Goal: Task Accomplishment & Management: Manage account settings

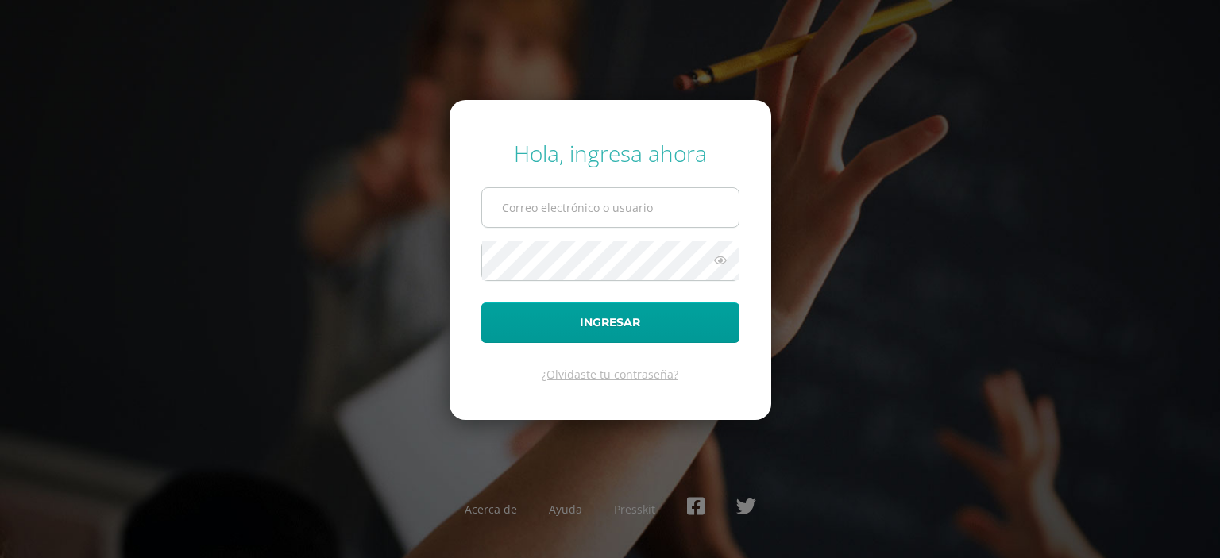
click at [525, 206] on input "text" at bounding box center [610, 207] width 256 height 39
type input "edssong@cig.edu.gt"
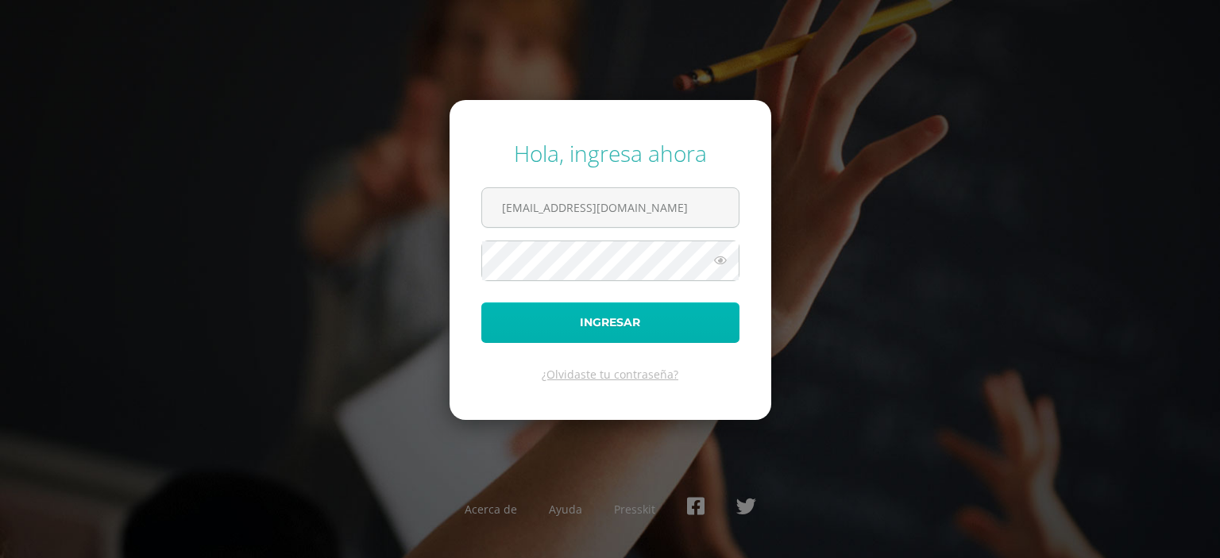
click at [505, 316] on button "Ingresar" at bounding box center [610, 323] width 258 height 40
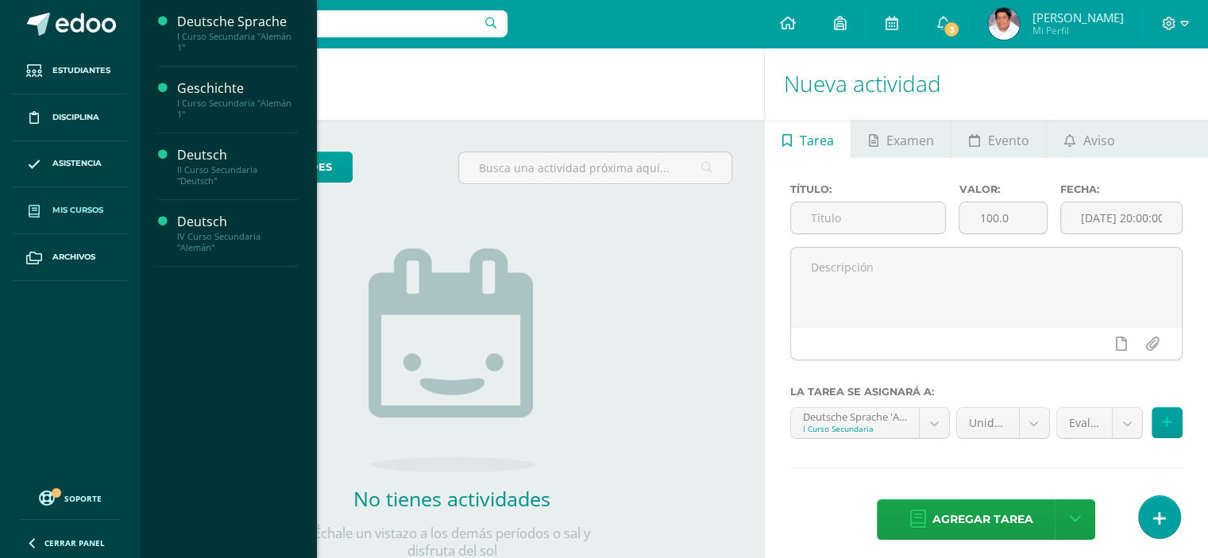
click at [67, 206] on span "Mis cursos" at bounding box center [77, 210] width 51 height 13
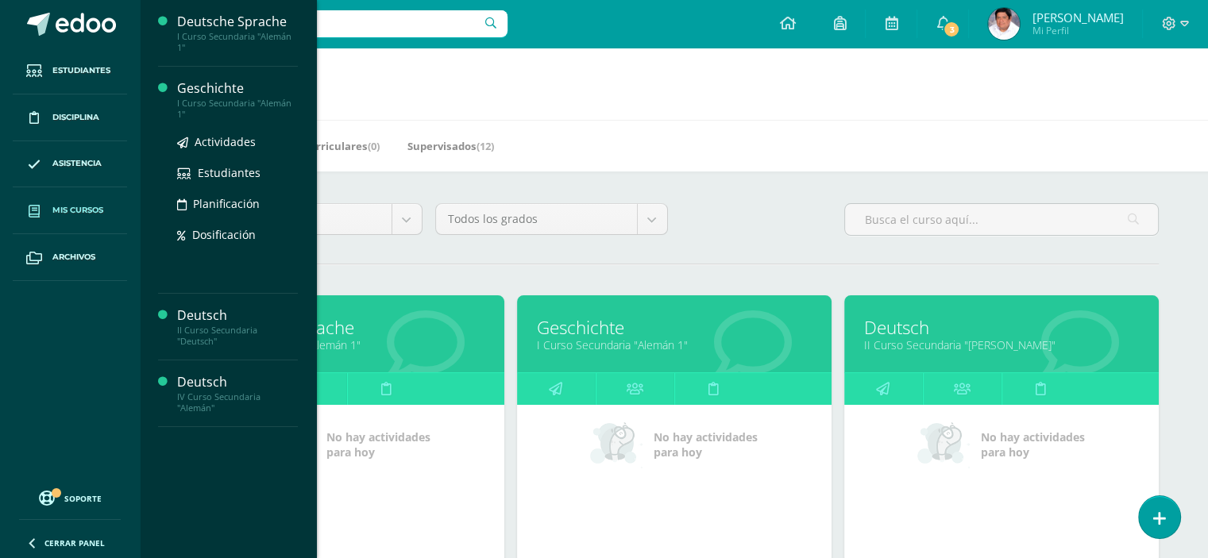
click at [214, 88] on div "Geschichte" at bounding box center [237, 88] width 121 height 18
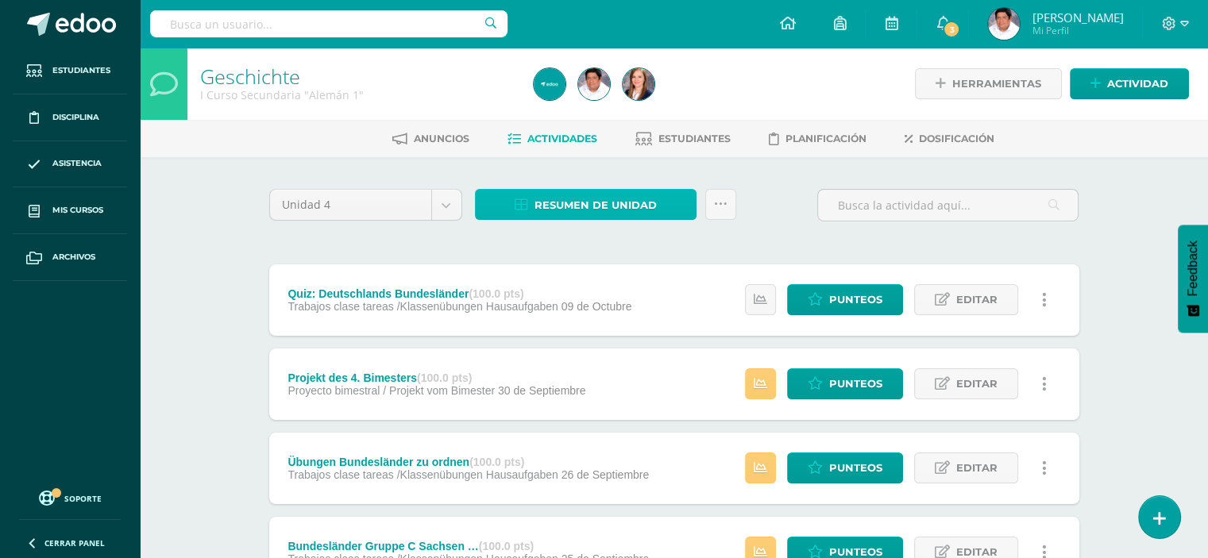
click at [549, 199] on span "Resumen de unidad" at bounding box center [595, 205] width 122 height 29
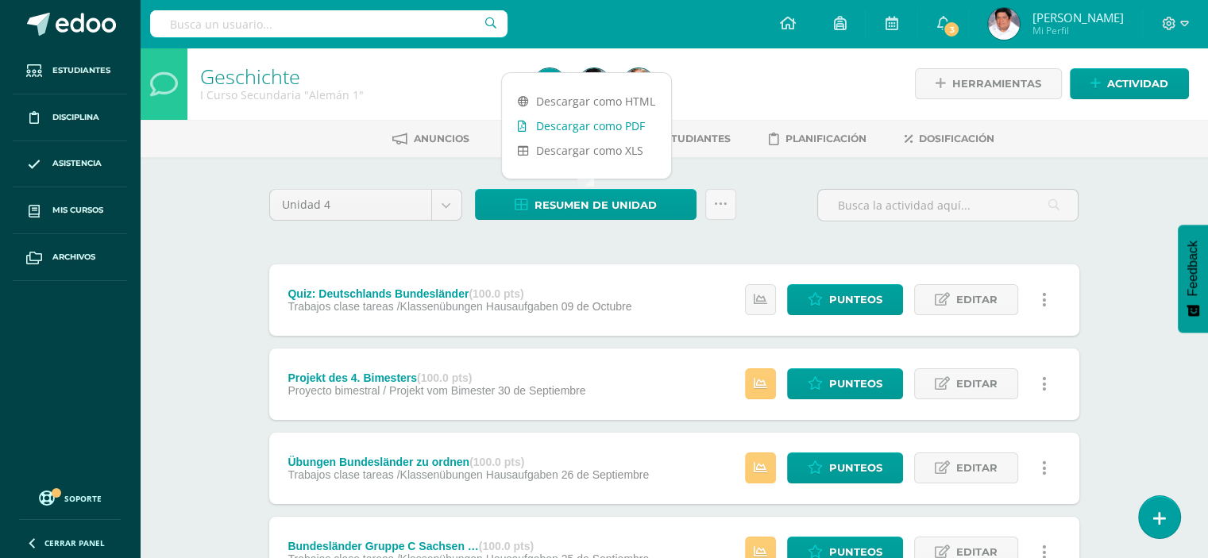
click at [587, 125] on link "Descargar como PDF" at bounding box center [586, 126] width 169 height 25
click at [811, 91] on div at bounding box center [697, 84] width 340 height 72
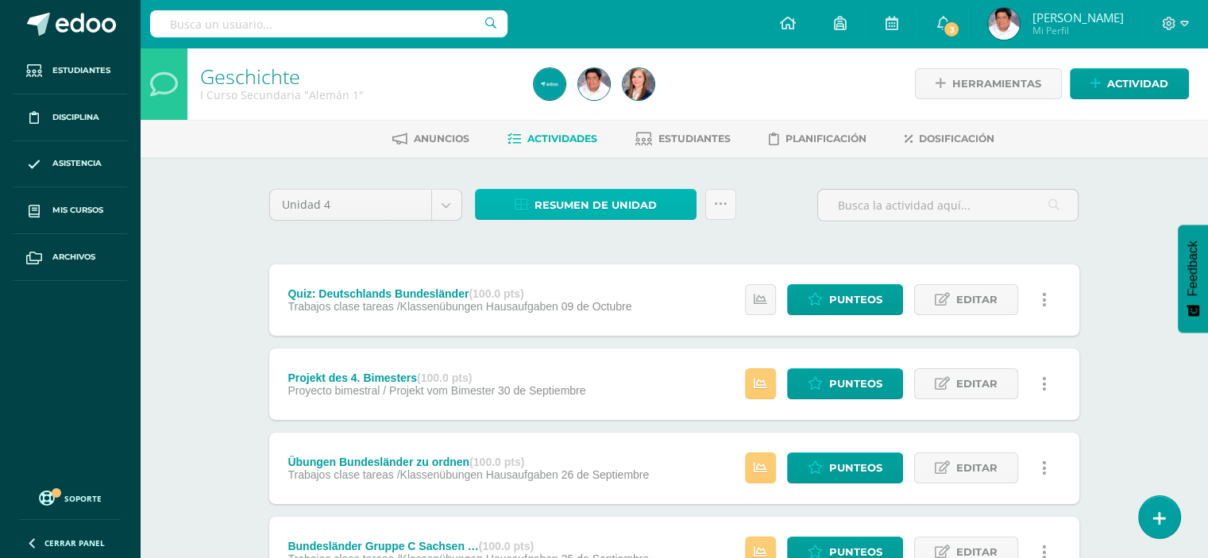
click at [619, 195] on span "Resumen de unidad" at bounding box center [595, 205] width 122 height 29
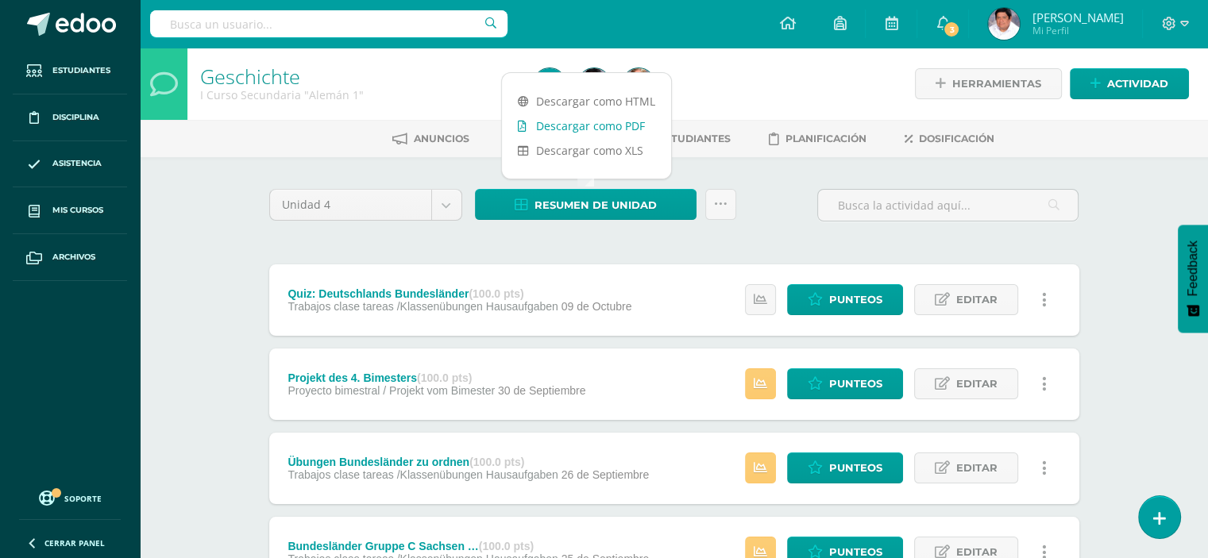
click at [590, 125] on link "Descargar como PDF" at bounding box center [586, 126] width 169 height 25
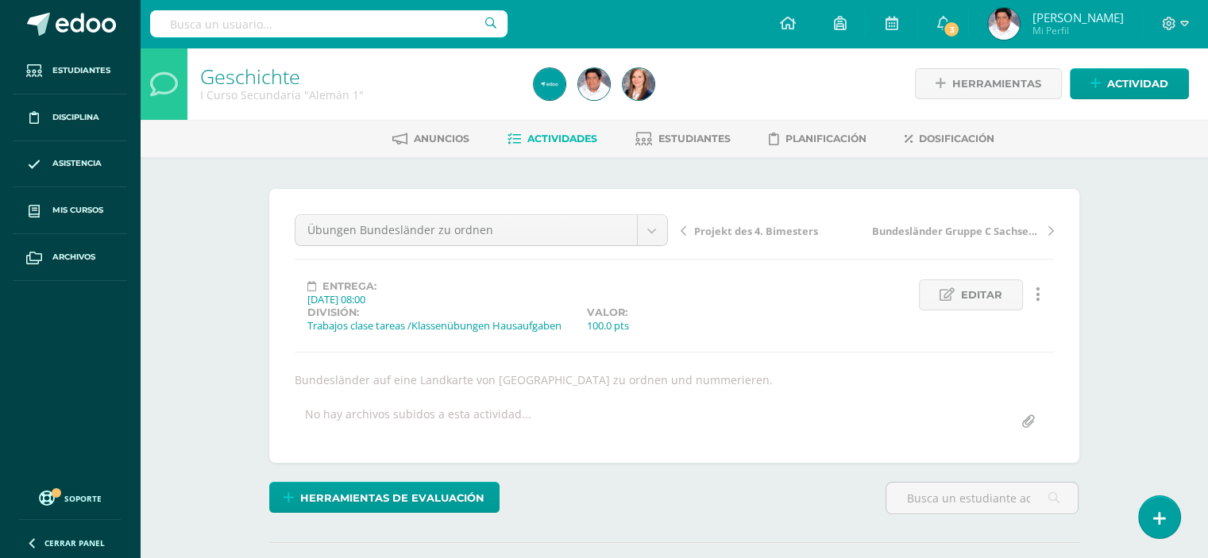
click at [542, 137] on span "Actividades" at bounding box center [562, 139] width 70 height 12
click at [982, 293] on span "Editar" at bounding box center [981, 294] width 41 height 29
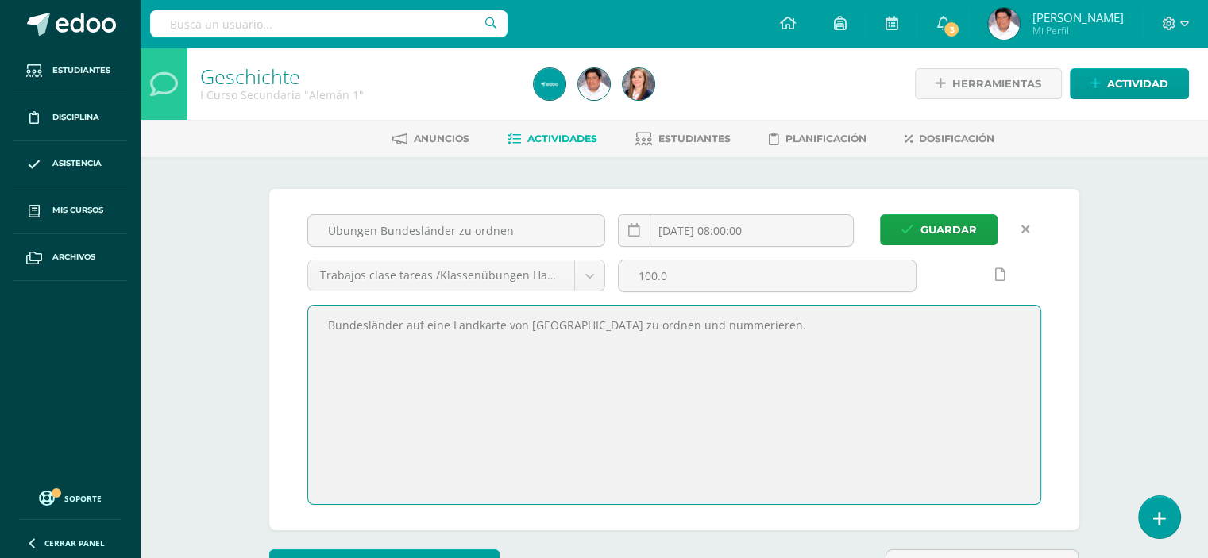
drag, startPoint x: 766, startPoint y: 323, endPoint x: 302, endPoint y: 326, distance: 464.5
click at [302, 326] on div "Bundesländer auf eine Landkarte von [GEOGRAPHIC_DATA] zu ordnen und nummerieren." at bounding box center [674, 405] width 746 height 200
click at [543, 398] on textarea "Bundesländer auf eine Landkarte von [GEOGRAPHIC_DATA] zu ordnen und nummerieren." at bounding box center [674, 405] width 732 height 199
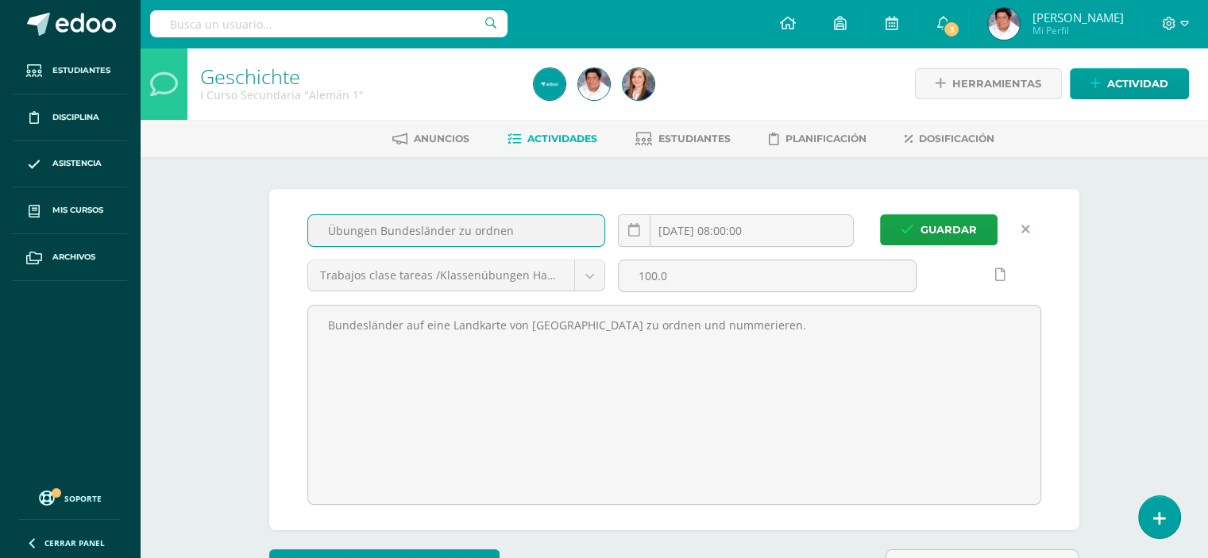
drag, startPoint x: 530, startPoint y: 231, endPoint x: 268, endPoint y: 247, distance: 263.3
click at [943, 226] on span "Guardar" at bounding box center [948, 229] width 56 height 29
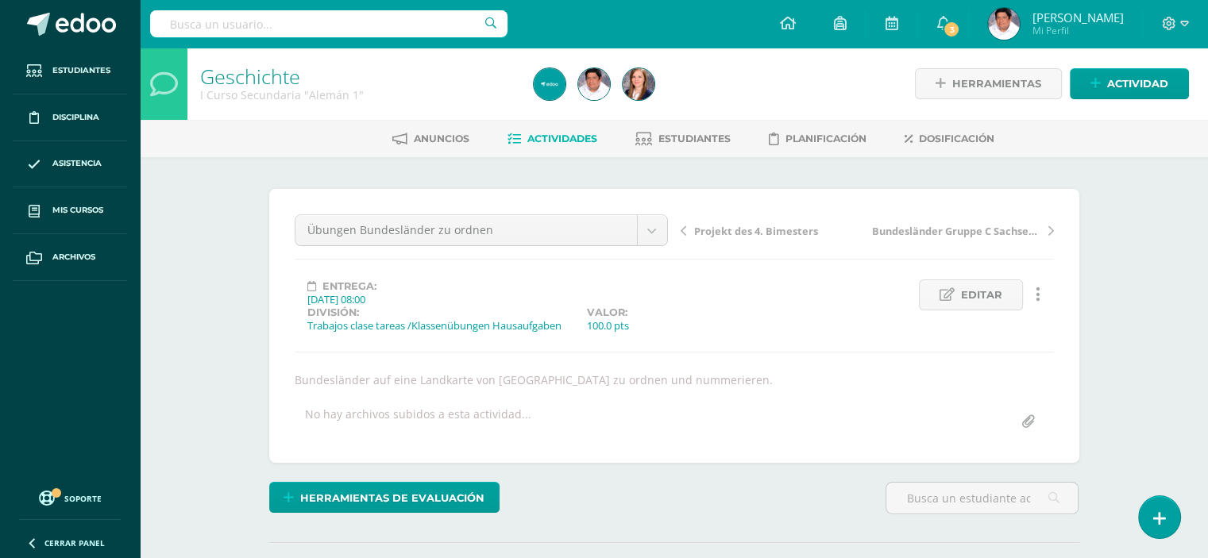
click at [543, 137] on span "Actividades" at bounding box center [562, 139] width 70 height 12
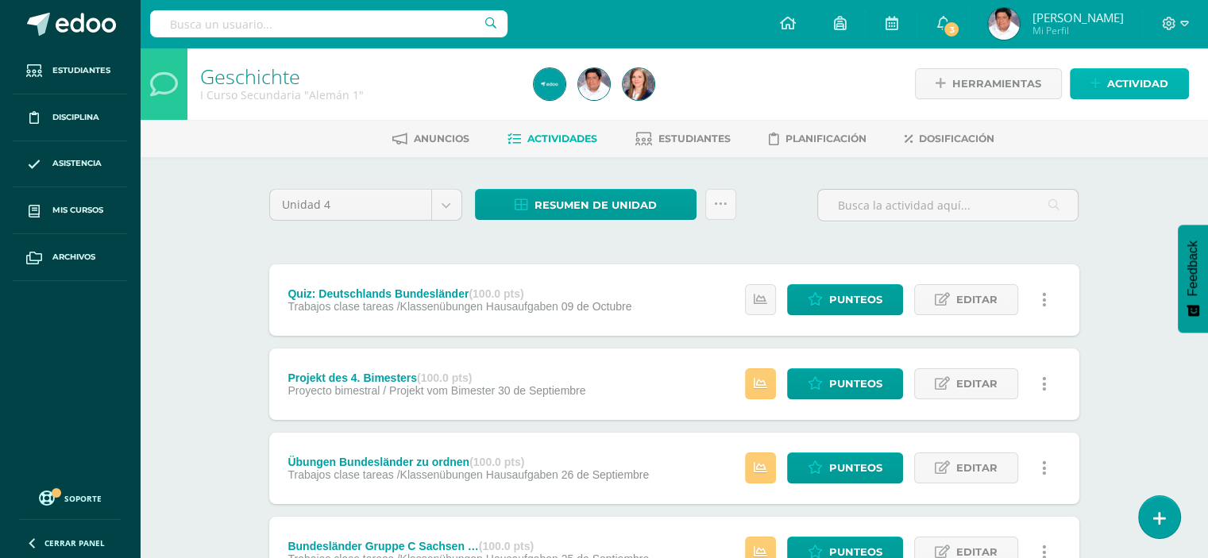
click at [1121, 83] on span "Actividad" at bounding box center [1137, 83] width 61 height 29
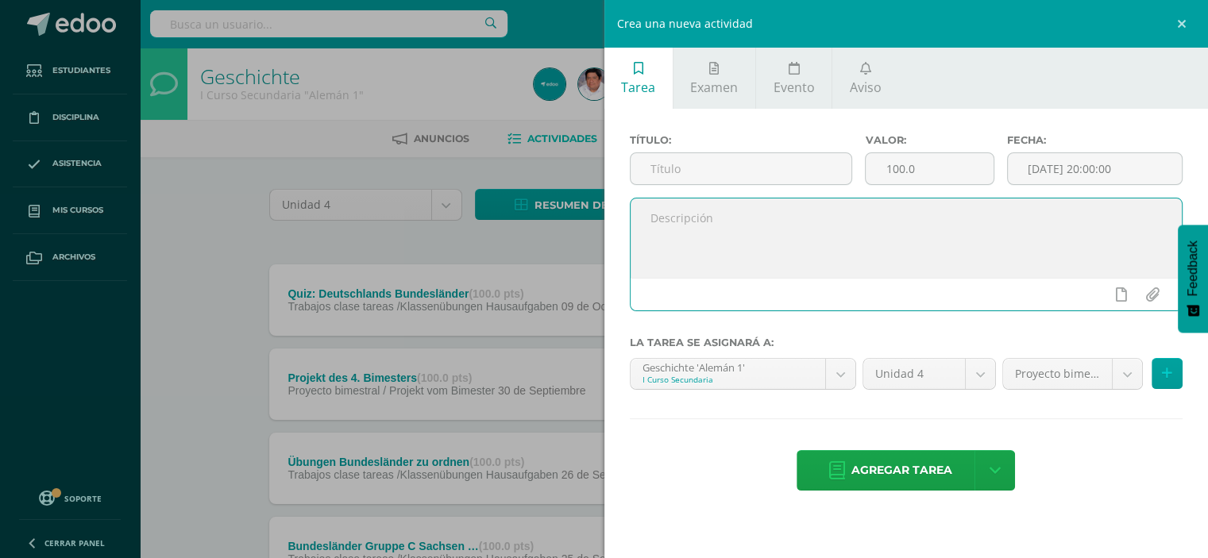
click at [852, 237] on textarea at bounding box center [906, 238] width 552 height 79
paste textarea "Bundesländer und Hauptstadt zu verbinden 01.10.25 2 Übungen über Deutschlands B…"
drag, startPoint x: 880, startPoint y: 213, endPoint x: 650, endPoint y: 220, distance: 229.6
click at [647, 216] on textarea "Bundesländer und Hauptstadt zu verbinden 01.10.25 2 Übungen über Deutschlands B…" at bounding box center [906, 238] width 552 height 79
type textarea "01.10.25 2 Übungen über Deutschlands Bundesländer mit passender Hauptstadt zu v…"
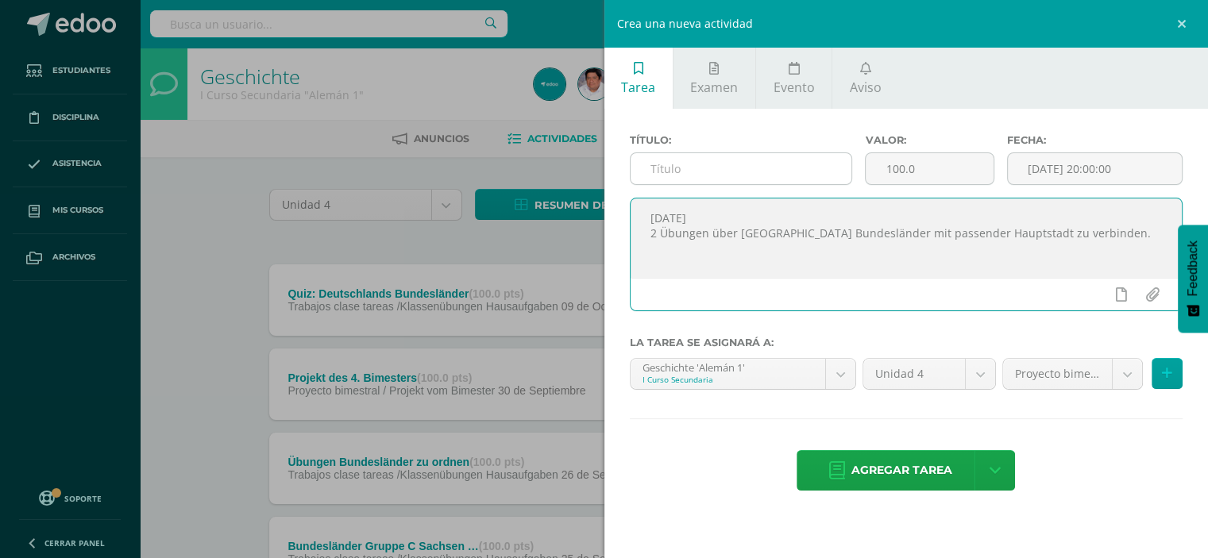
click at [673, 170] on input "text" at bounding box center [741, 168] width 222 height 31
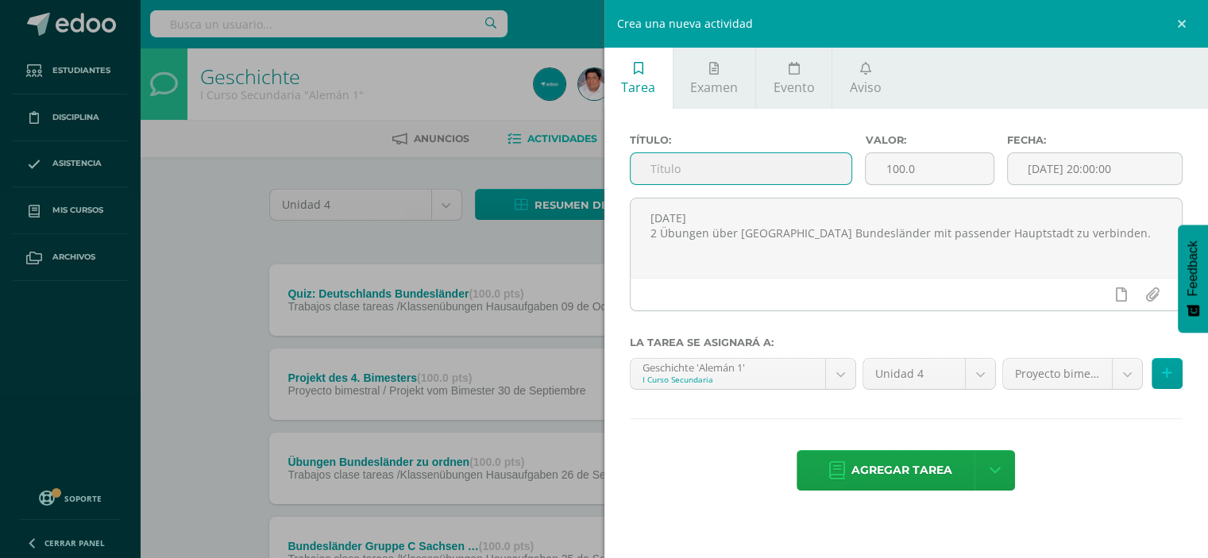
paste input "Bundesländer und Hauptstadt zu verbinden"
type input "Bundesländer und Hauptstadt zu verbinden"
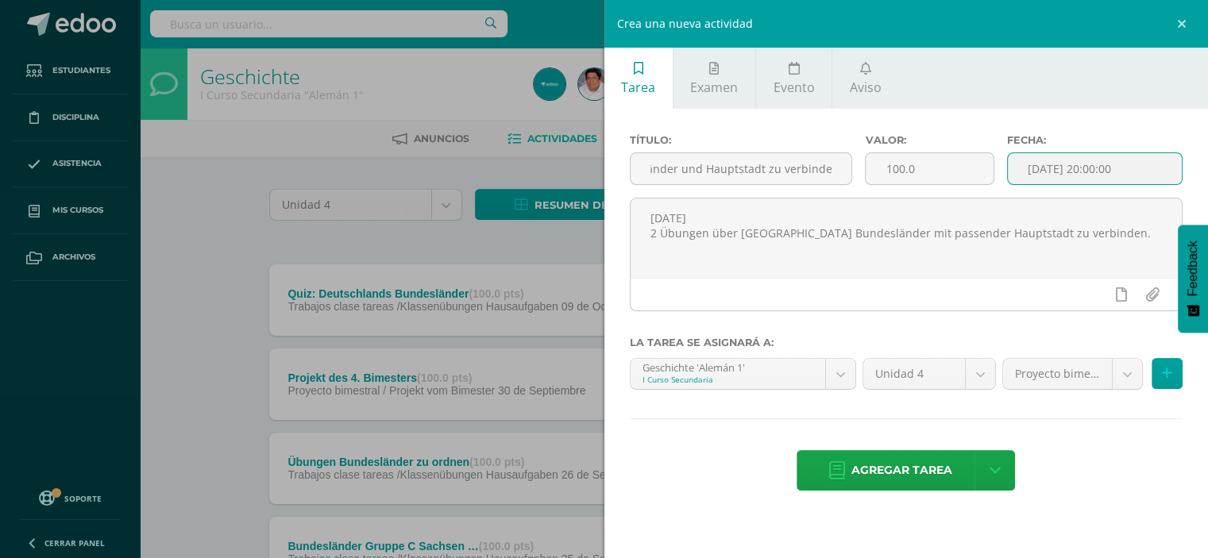
click at [1076, 166] on input "[DATE] 20:00:00" at bounding box center [1095, 168] width 175 height 31
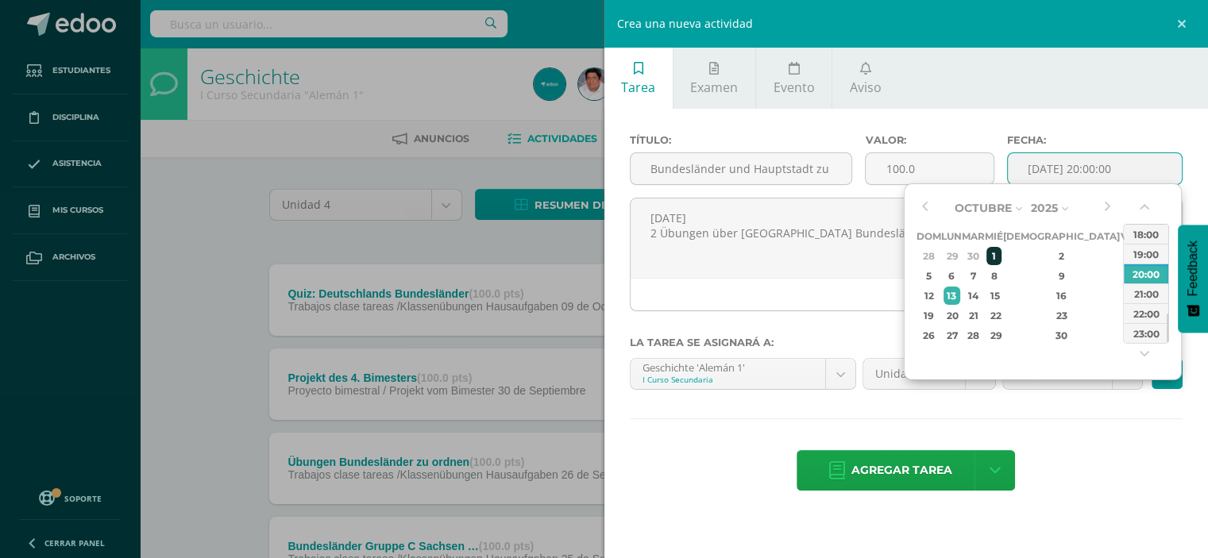
click at [1001, 251] on div "1" at bounding box center [993, 256] width 14 height 18
click at [1143, 255] on div "08:00" at bounding box center [1146, 258] width 44 height 20
type input "2025-10-01 08:00"
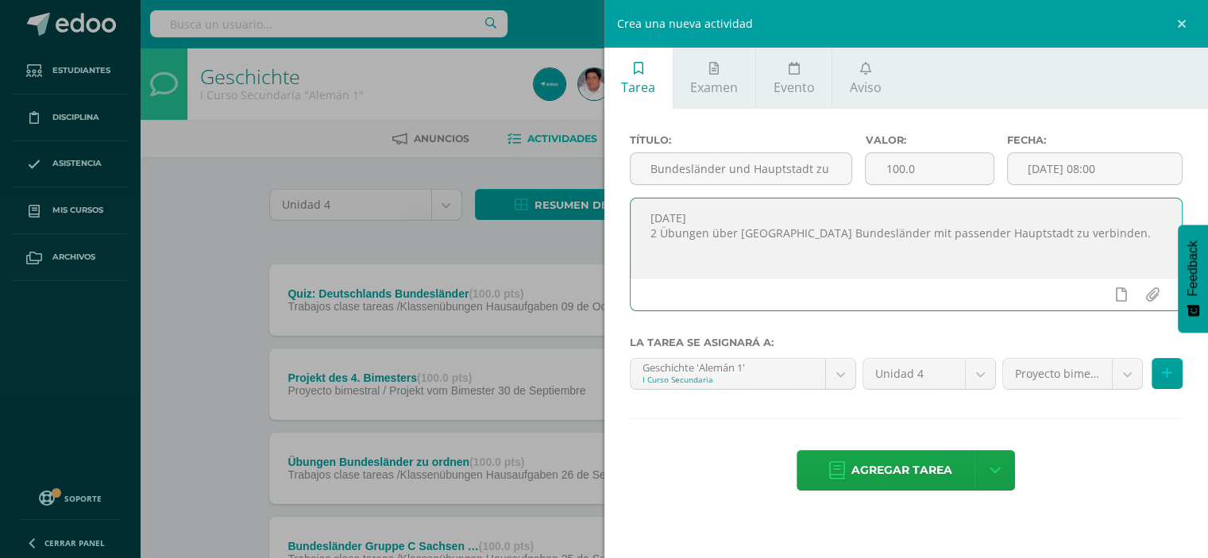
drag, startPoint x: 735, startPoint y: 209, endPoint x: 629, endPoint y: 225, distance: 106.8
click at [630, 225] on div "01.10.25 2 Übungen über Deutschlands Bundesländer mit passender Hauptstadt zu v…" at bounding box center [906, 255] width 553 height 114
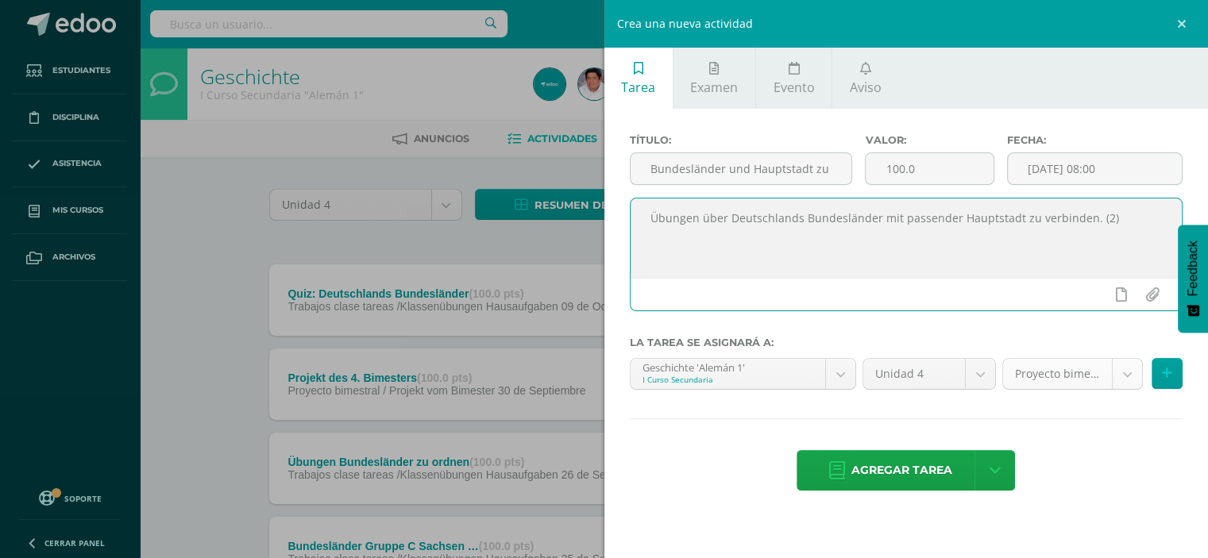
type textarea "Übungen über Deutschlands Bundesländer mit passender Hauptstadt zu verbinden. (…"
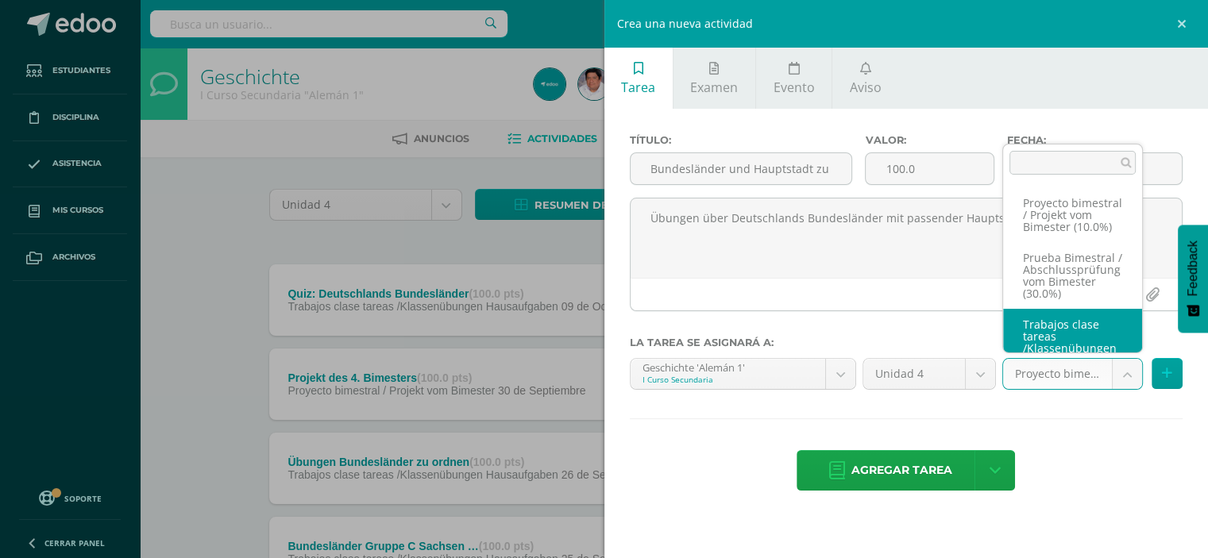
scroll to position [59, 0]
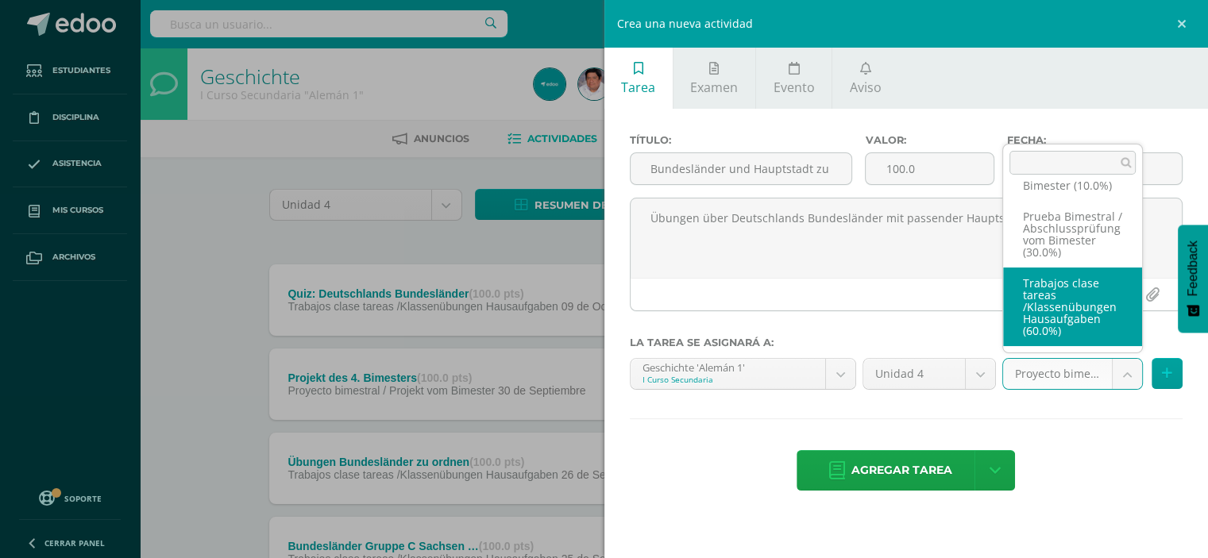
select select "232842"
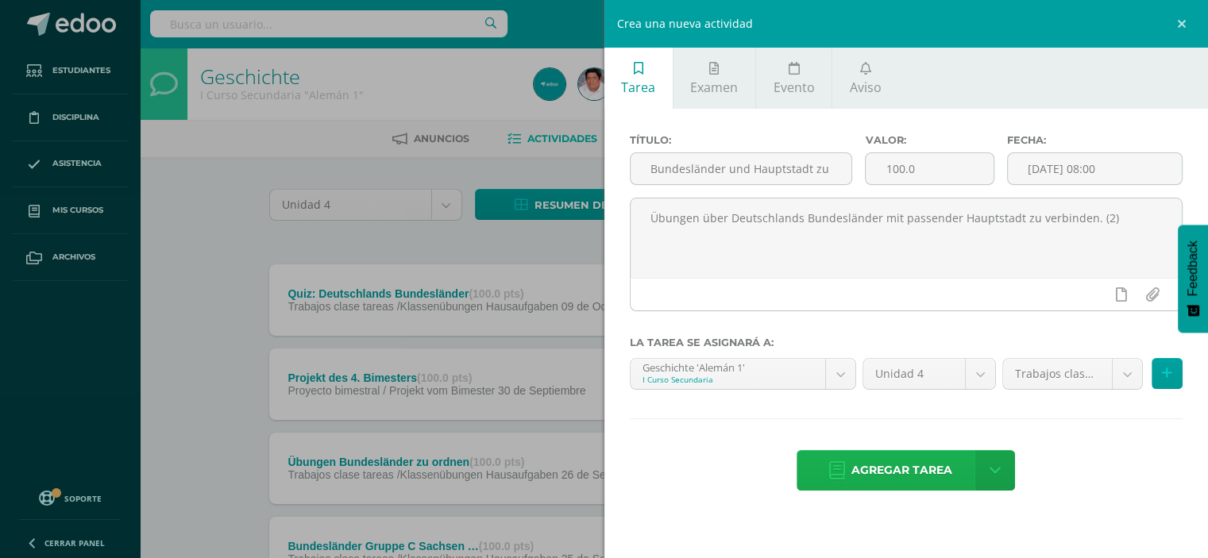
click at [900, 460] on span "Agregar tarea" at bounding box center [901, 470] width 101 height 39
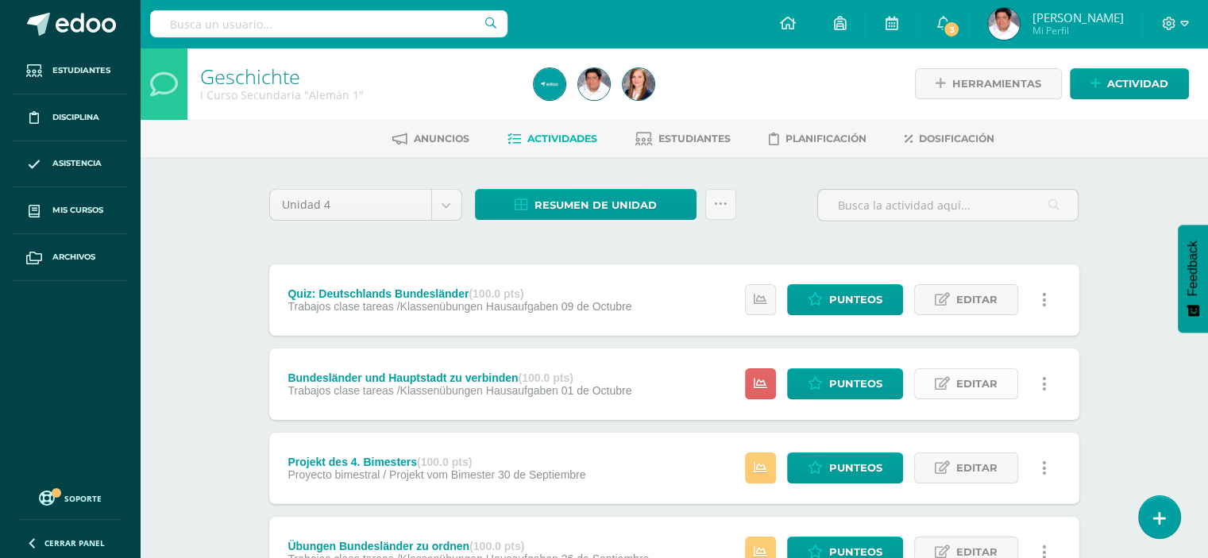
click at [989, 385] on span "Editar" at bounding box center [976, 383] width 41 height 29
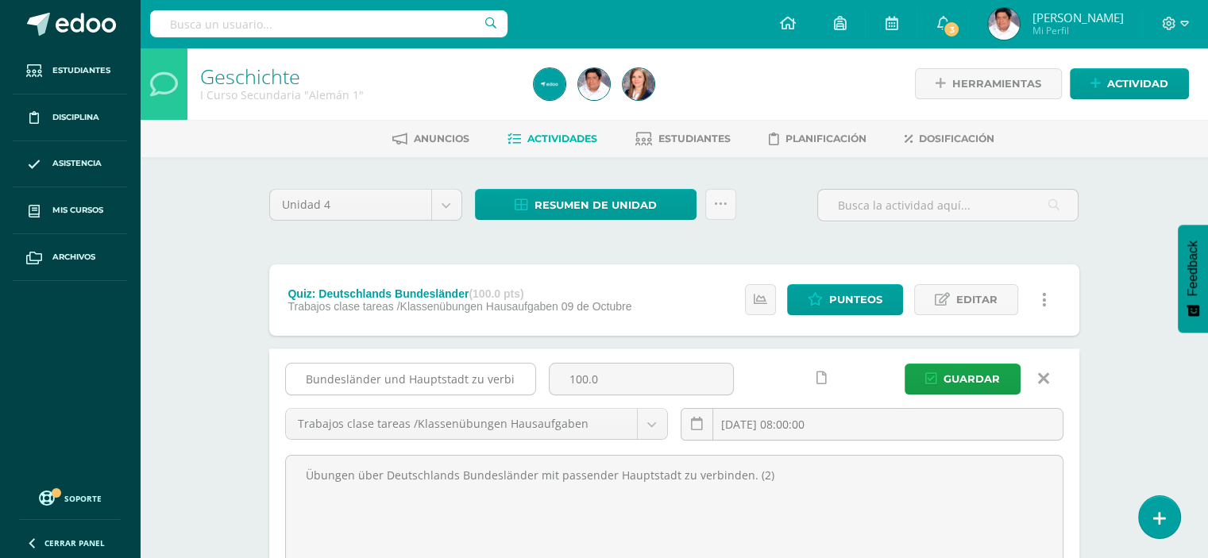
click at [480, 380] on input "Bundesländer und Hauptstadt zu verbinden" at bounding box center [410, 379] width 249 height 31
type input "Bundesländer und Hauptstadt verbinden"
click at [971, 374] on span "Guardar" at bounding box center [971, 378] width 56 height 29
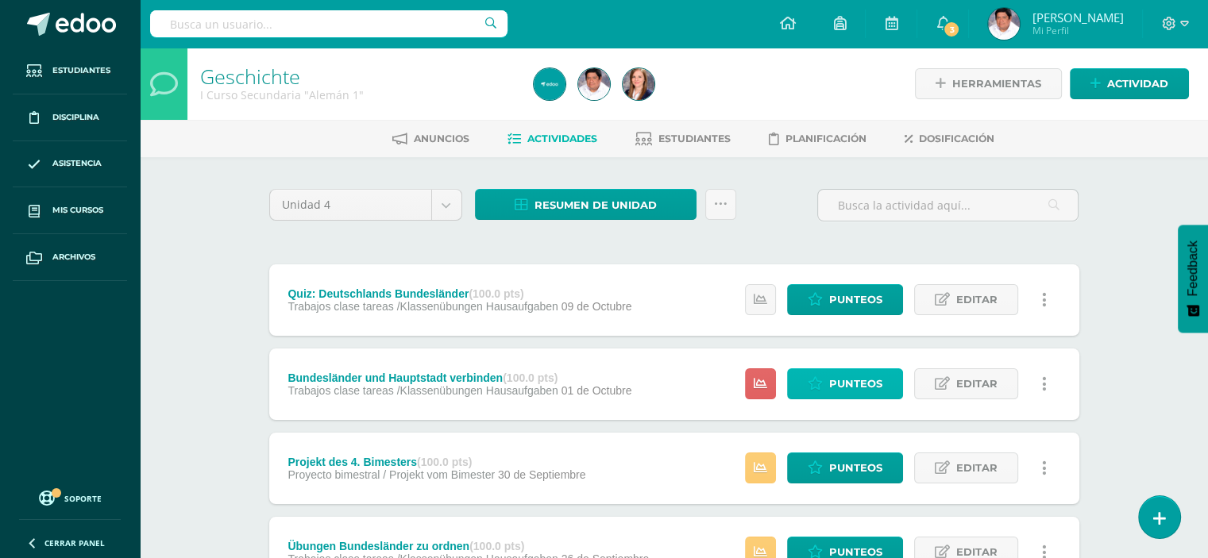
click at [843, 373] on span "Punteos" at bounding box center [855, 383] width 53 height 29
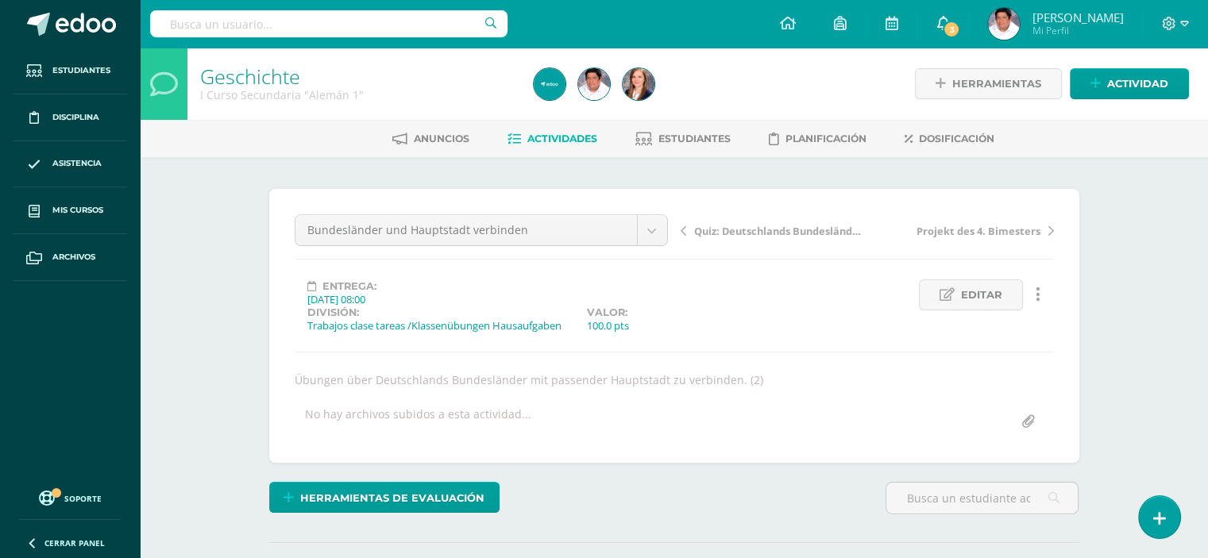
click at [939, 21] on icon at bounding box center [942, 23] width 13 height 14
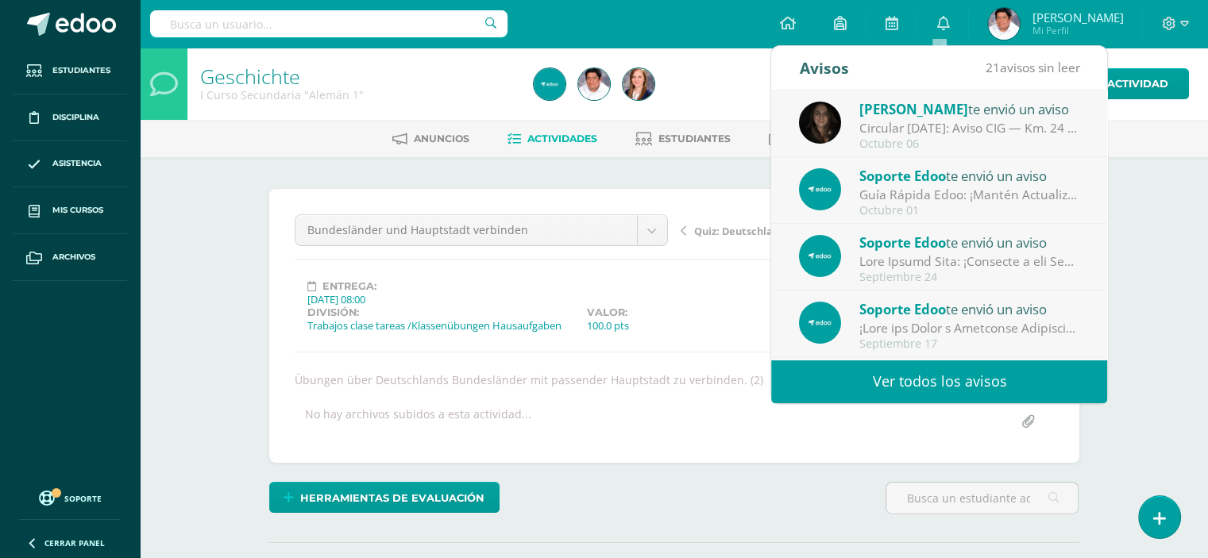
click at [913, 56] on div "Avisos 21 avisos sin leer Avisos" at bounding box center [939, 68] width 336 height 44
click at [710, 76] on div at bounding box center [697, 84] width 340 height 72
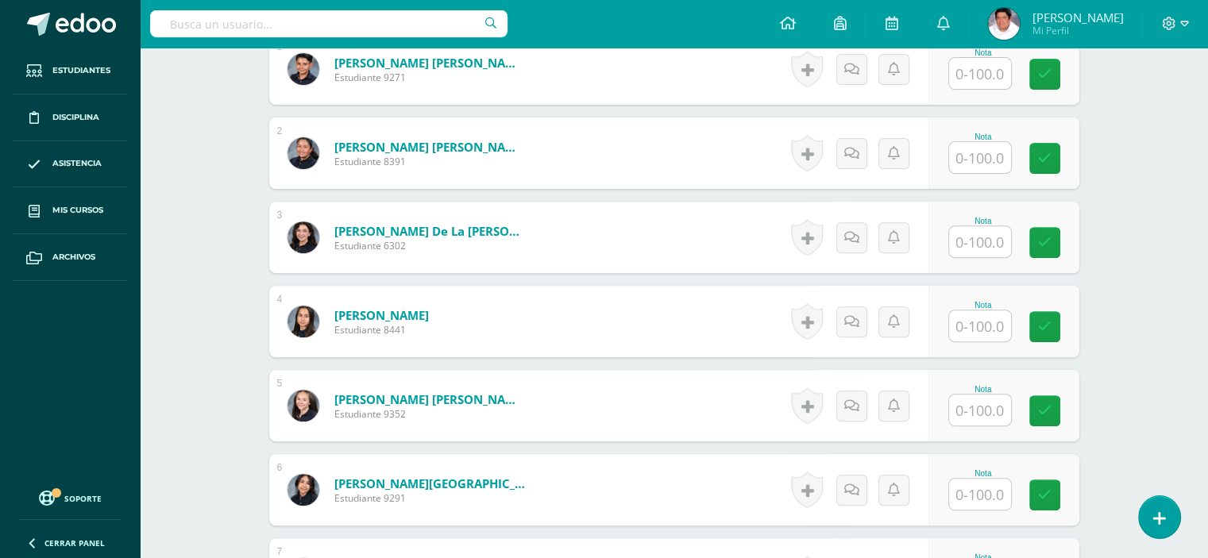
scroll to position [476, 0]
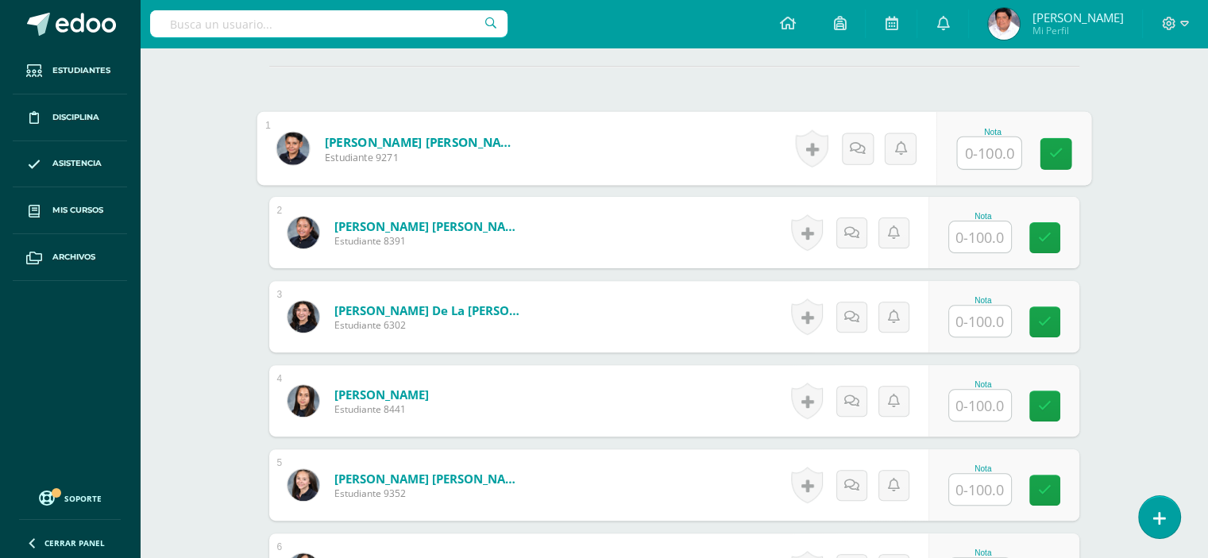
click at [972, 147] on input "text" at bounding box center [989, 153] width 64 height 32
type input "90"
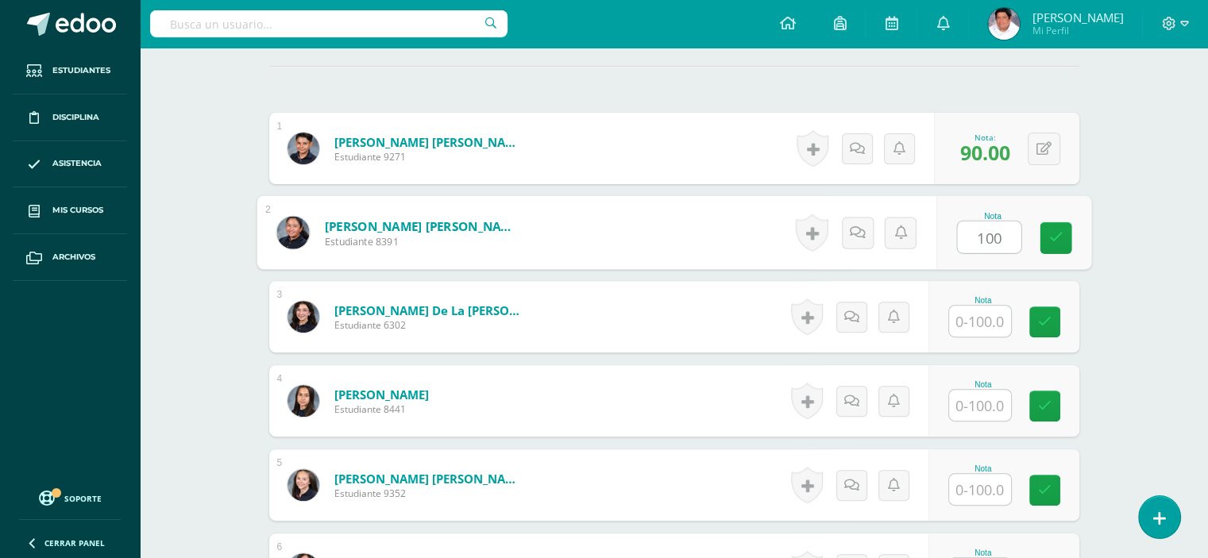
type input "100"
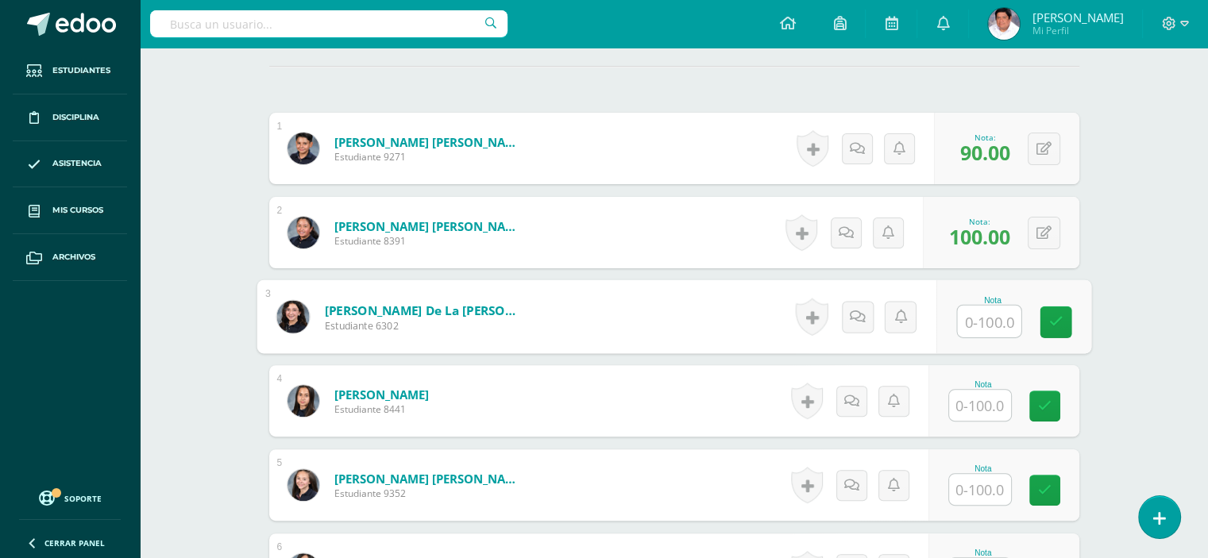
click at [975, 483] on input "text" at bounding box center [980, 489] width 62 height 31
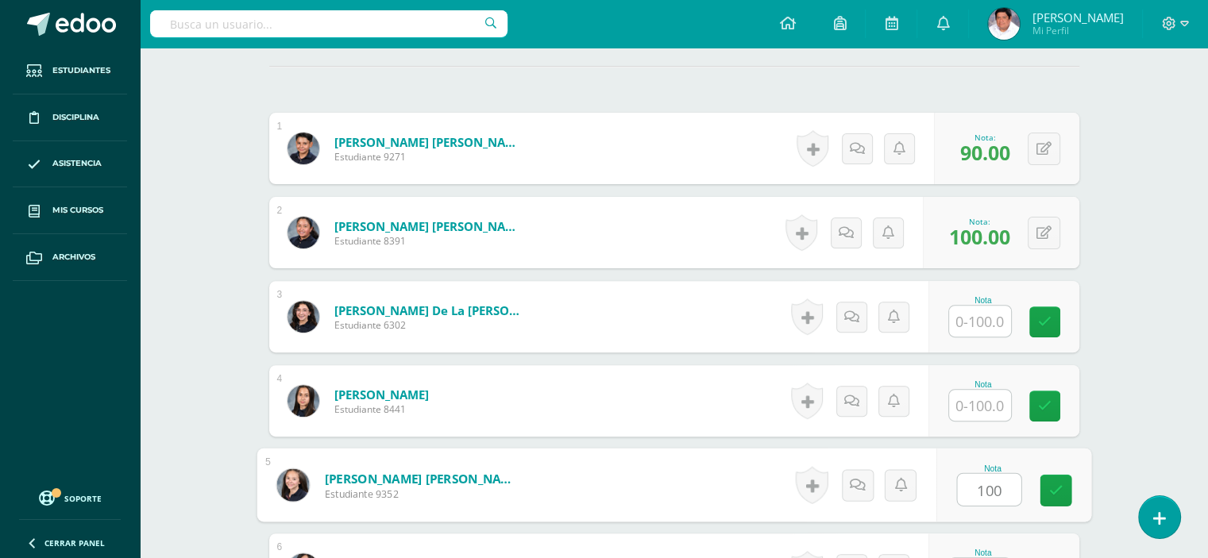
type input "100"
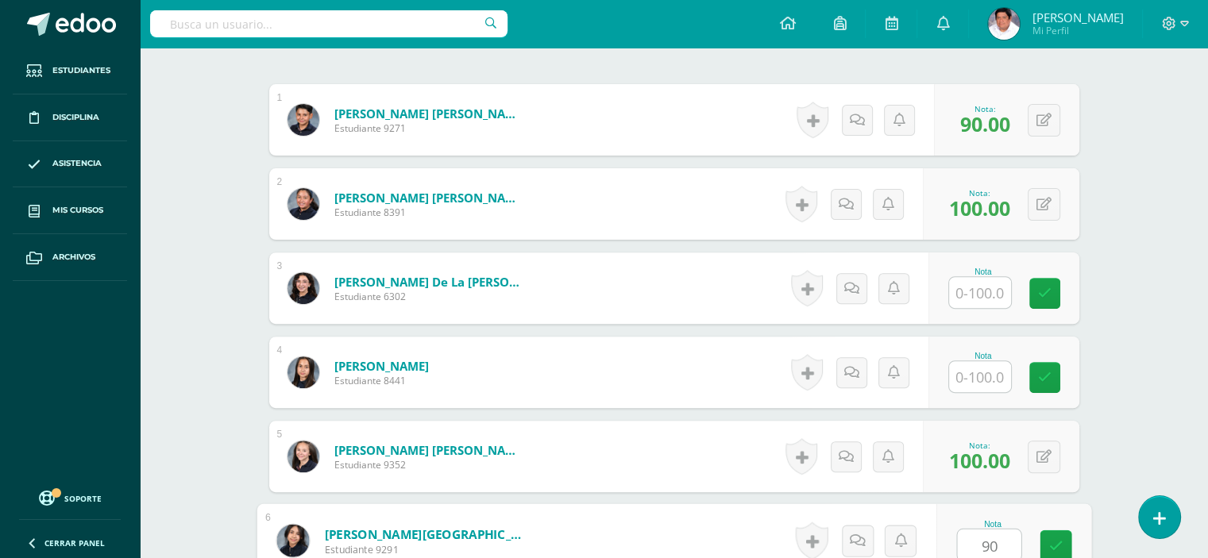
type input "90"
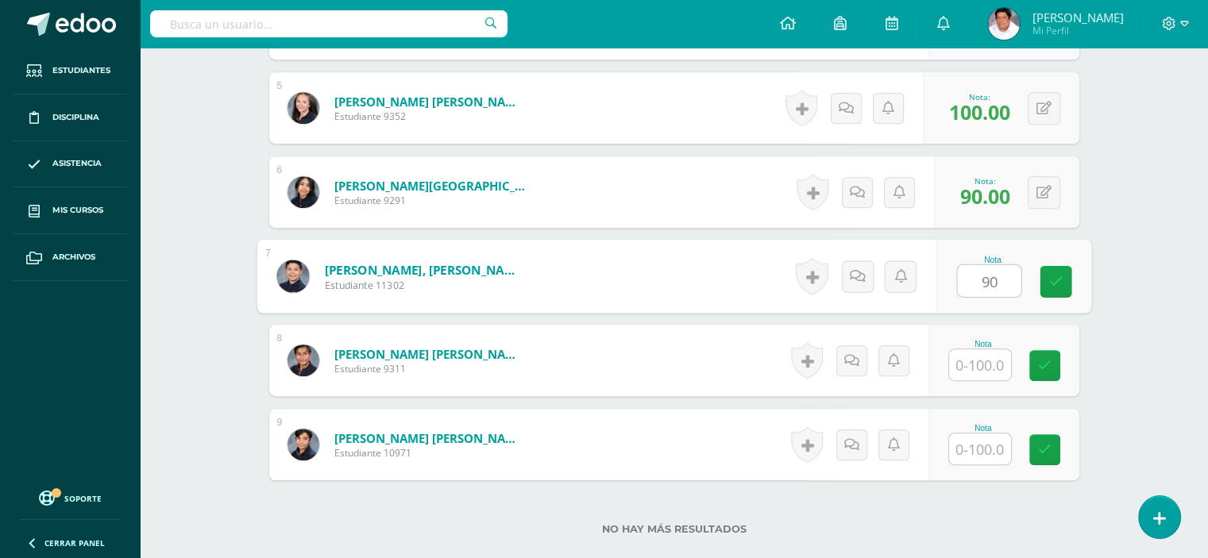
type input "90"
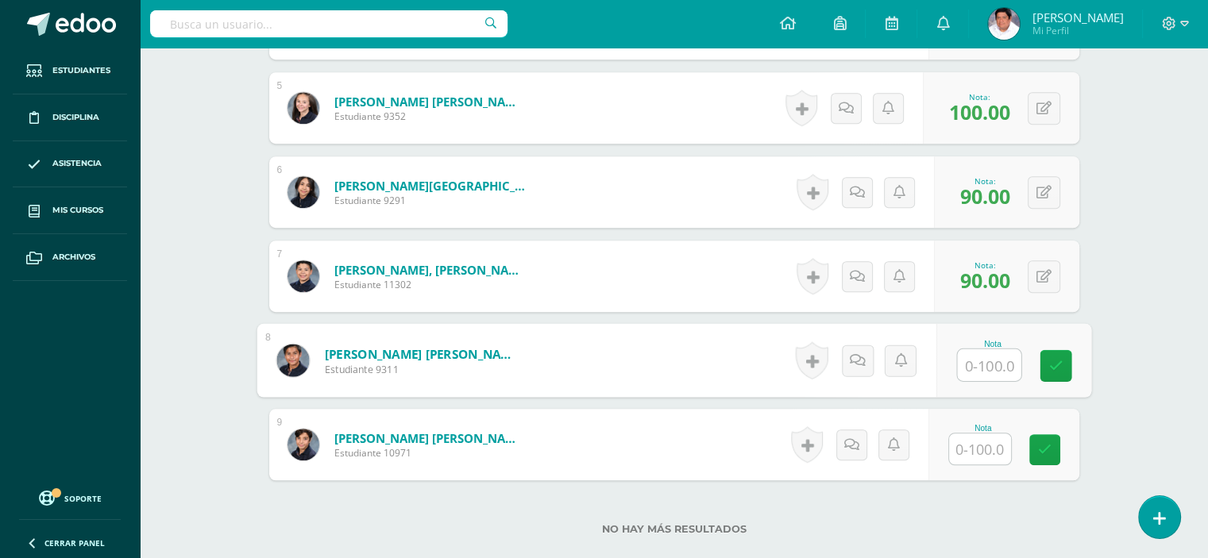
click at [977, 448] on input "text" at bounding box center [980, 449] width 62 height 31
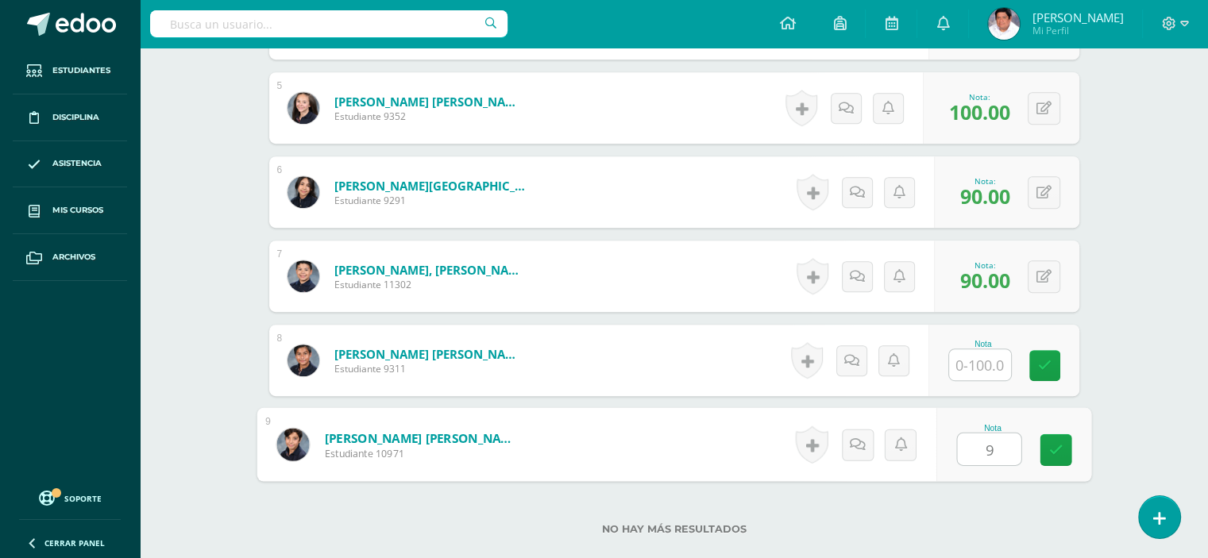
type input "90"
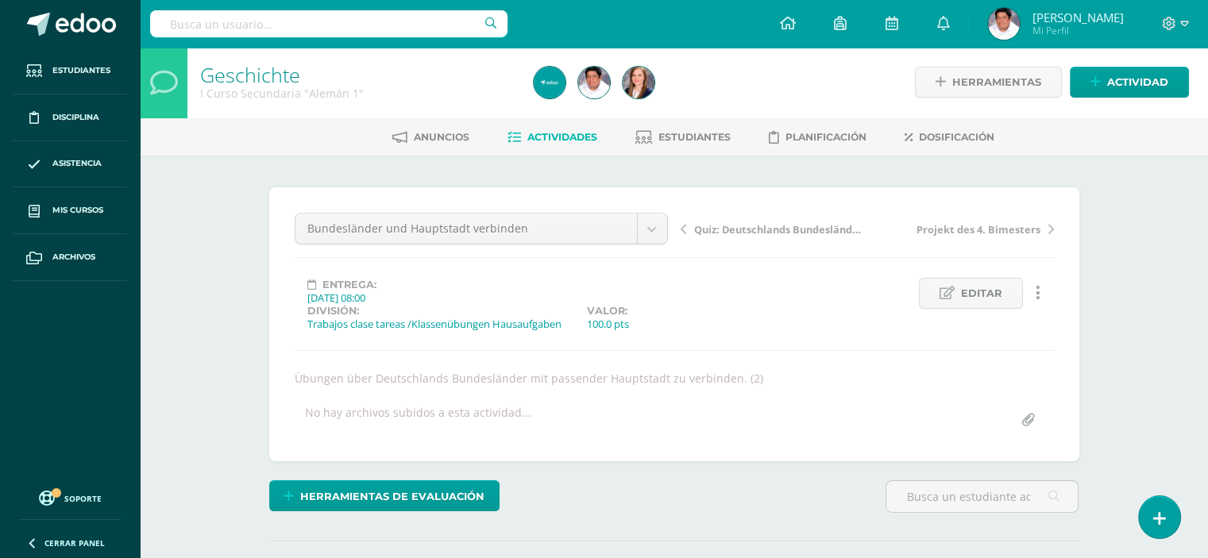
scroll to position [0, 0]
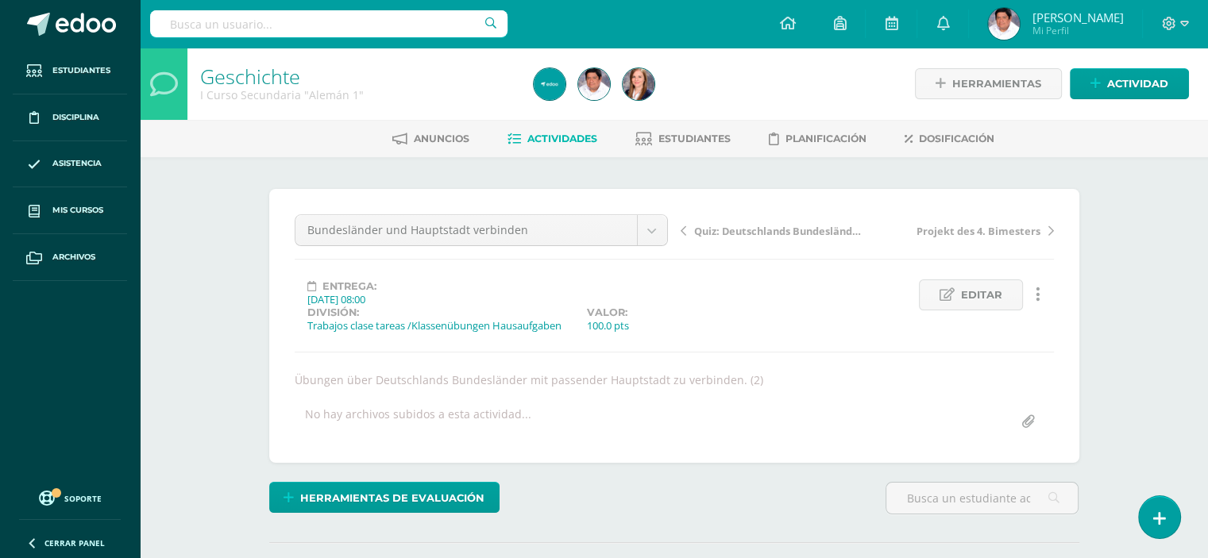
click at [558, 141] on span "Actividades" at bounding box center [562, 139] width 70 height 12
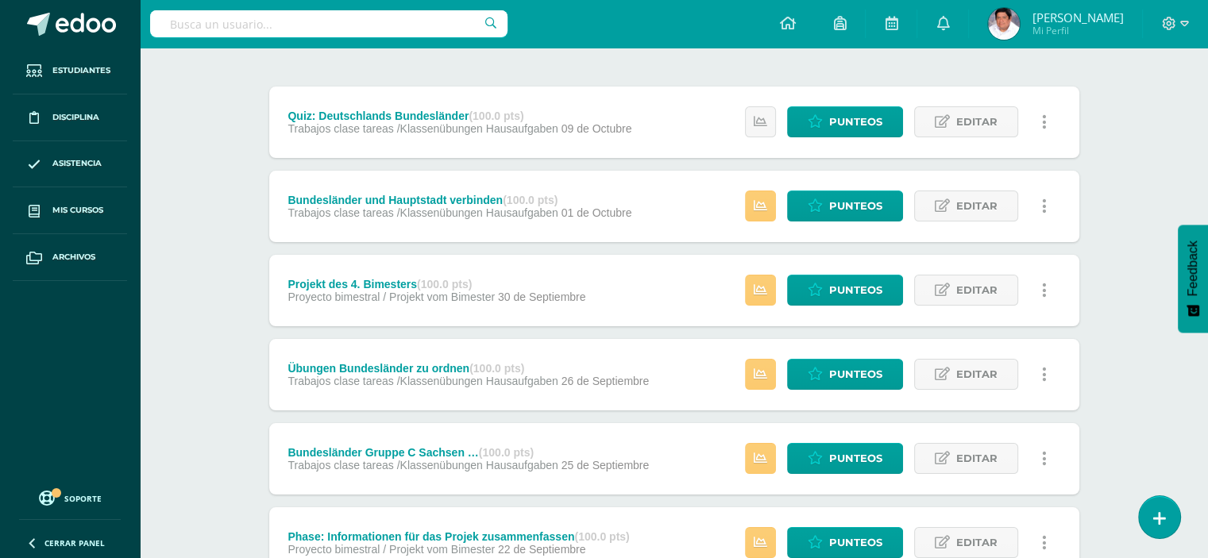
scroll to position [98, 0]
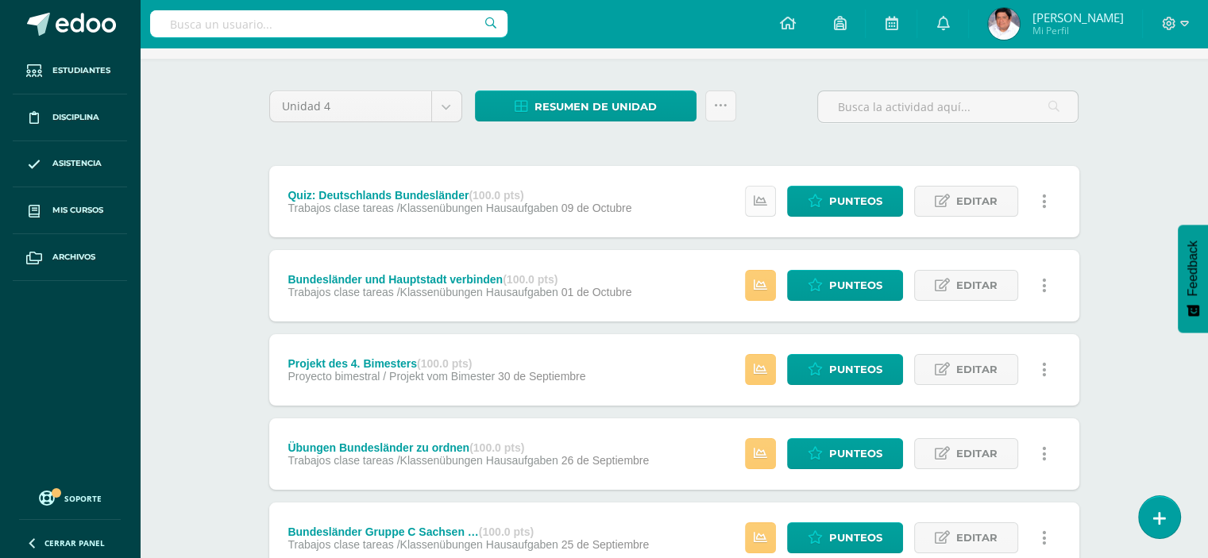
click at [765, 202] on icon at bounding box center [760, 201] width 13 height 13
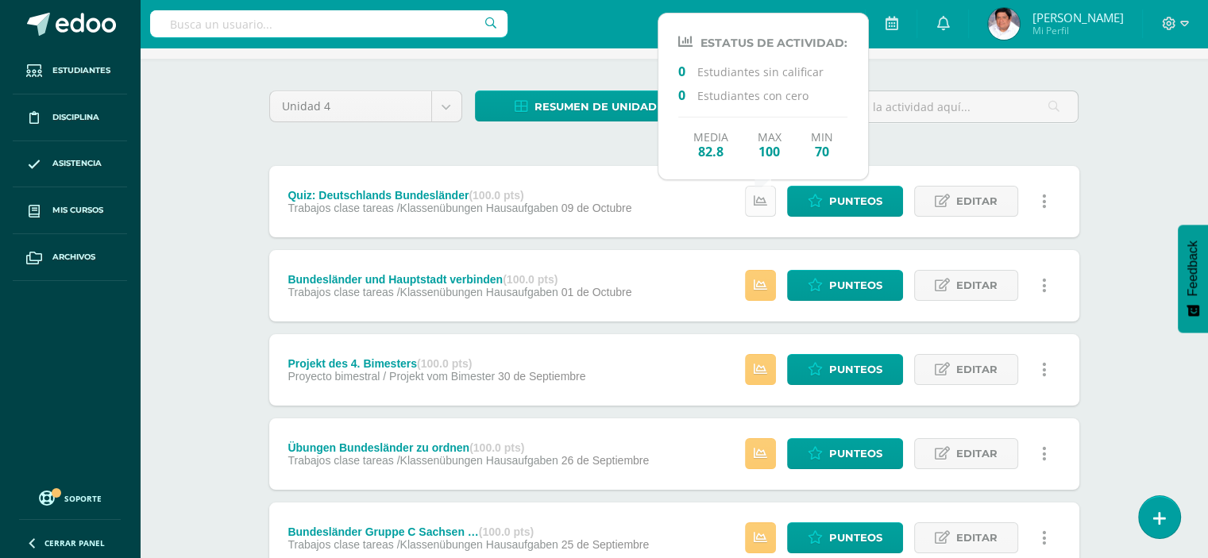
click at [765, 202] on icon at bounding box center [760, 201] width 13 height 13
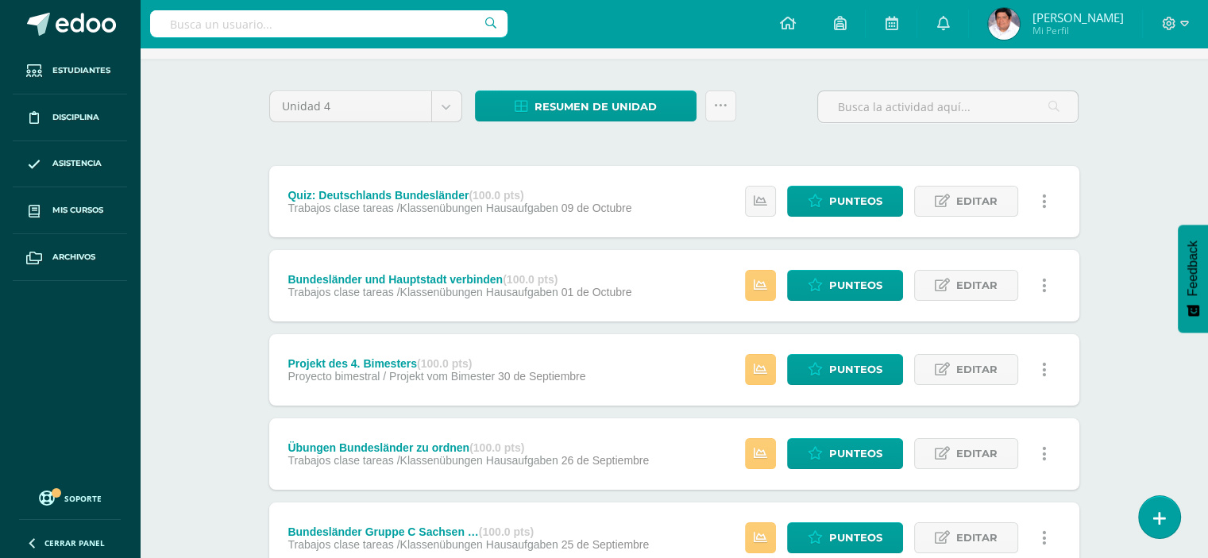
click at [704, 206] on div "Quiz: Deutschlands Bundesländer (100.0 pts) Trabajos clase tareas /Klassenübung…" at bounding box center [674, 201] width 810 height 71
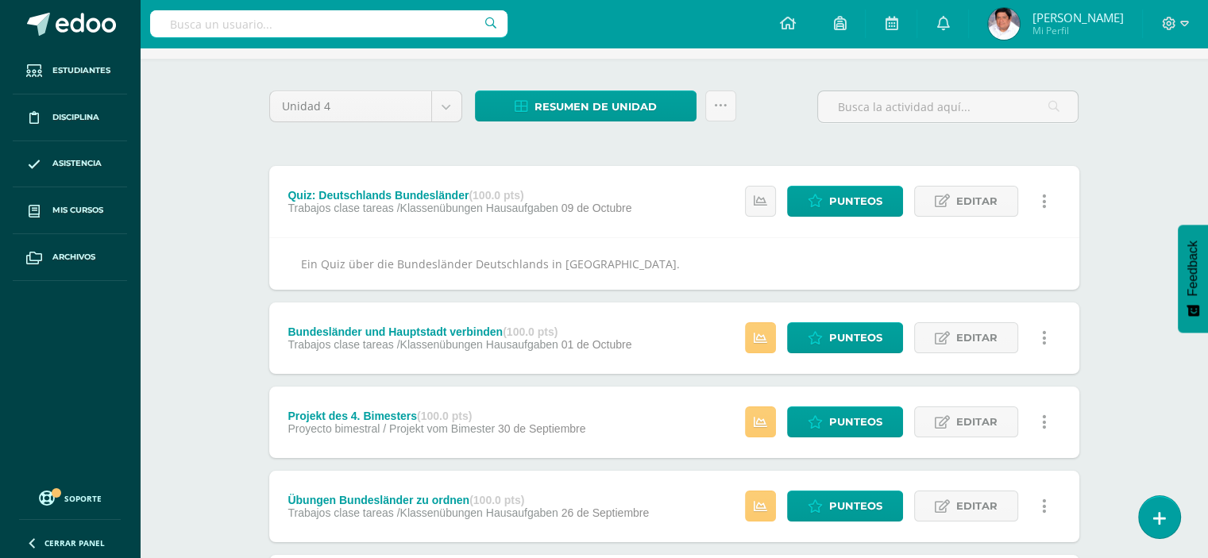
click at [679, 195] on div "Quiz: Deutschlands Bundesländer (100.0 pts) Trabajos clase tareas /Klassenübung…" at bounding box center [674, 201] width 810 height 71
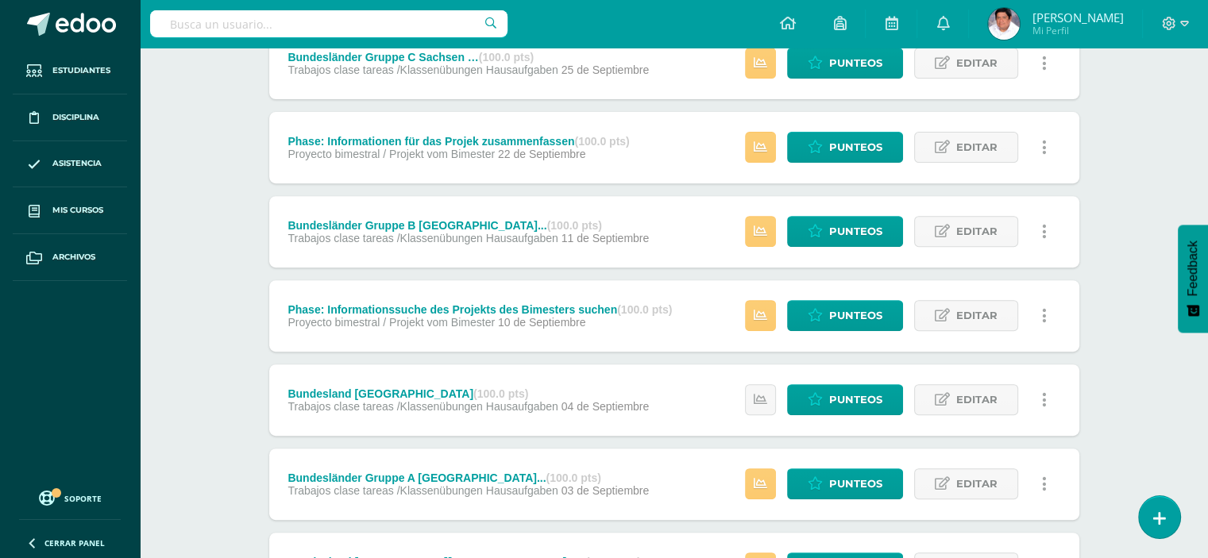
scroll to position [575, 0]
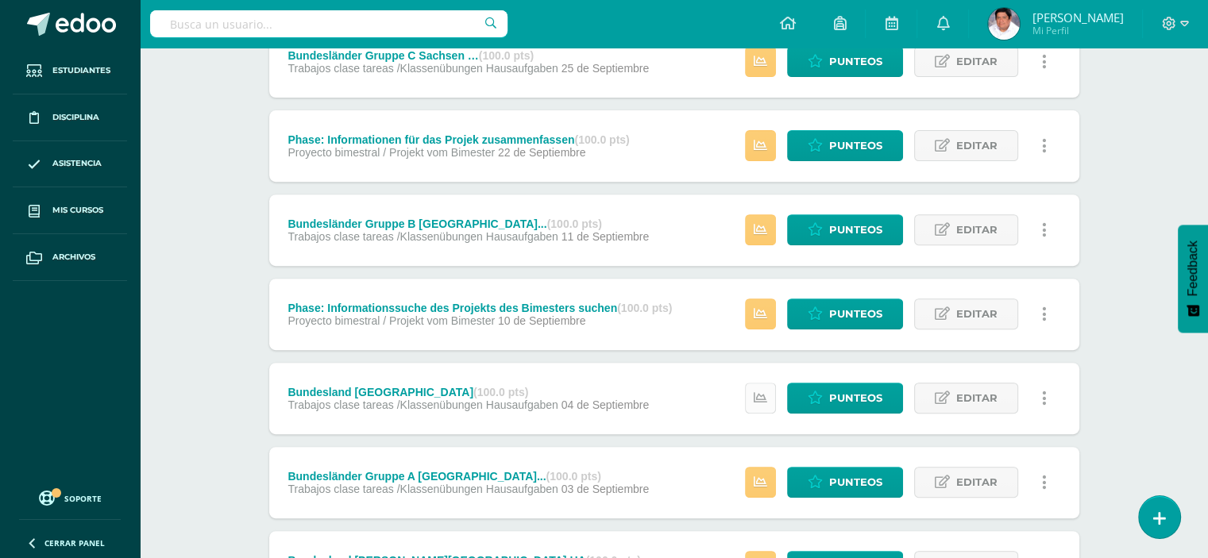
click at [762, 394] on icon at bounding box center [760, 397] width 13 height 13
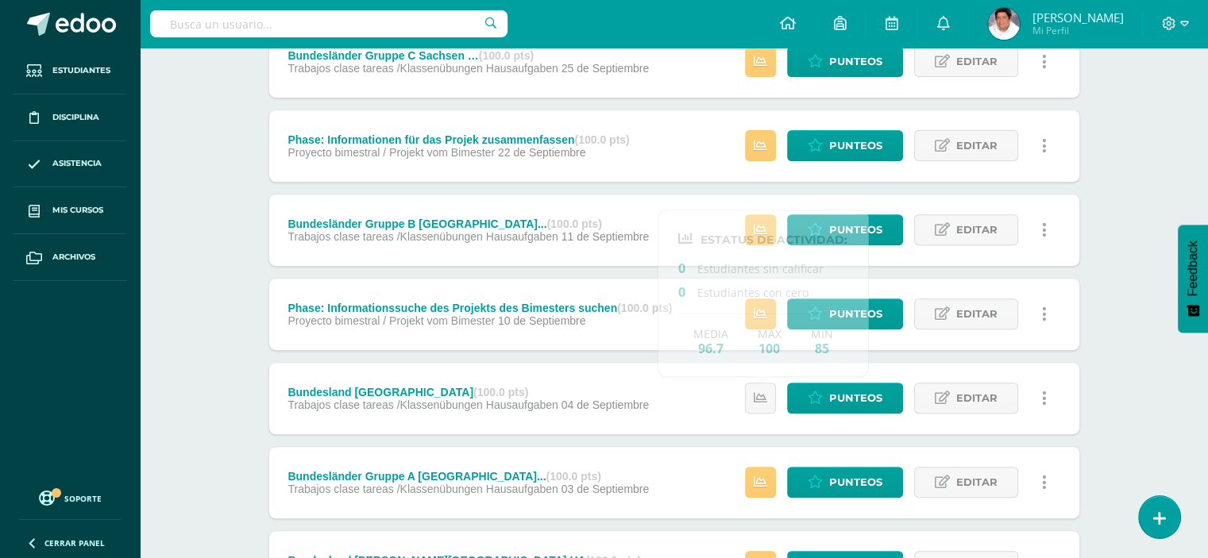
click at [1107, 291] on div "Unidad 4 Unidad 1 Unidad 2 Unidad 3 Unidad 4 Resumen de unidad Descargar como H…" at bounding box center [673, 229] width 873 height 1294
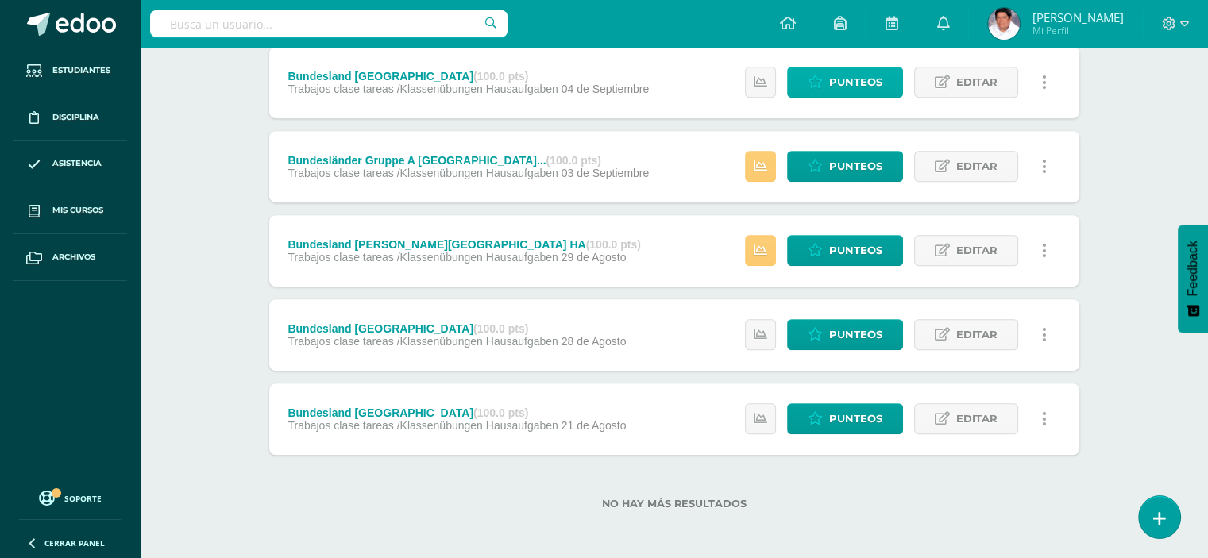
scroll to position [893, 0]
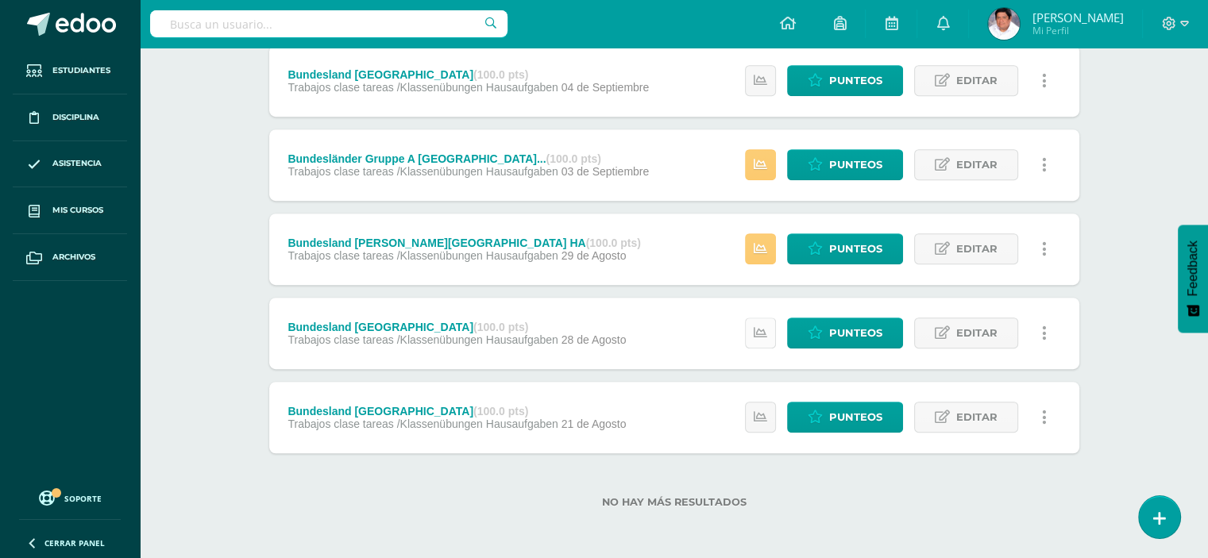
click at [767, 327] on icon at bounding box center [760, 332] width 13 height 13
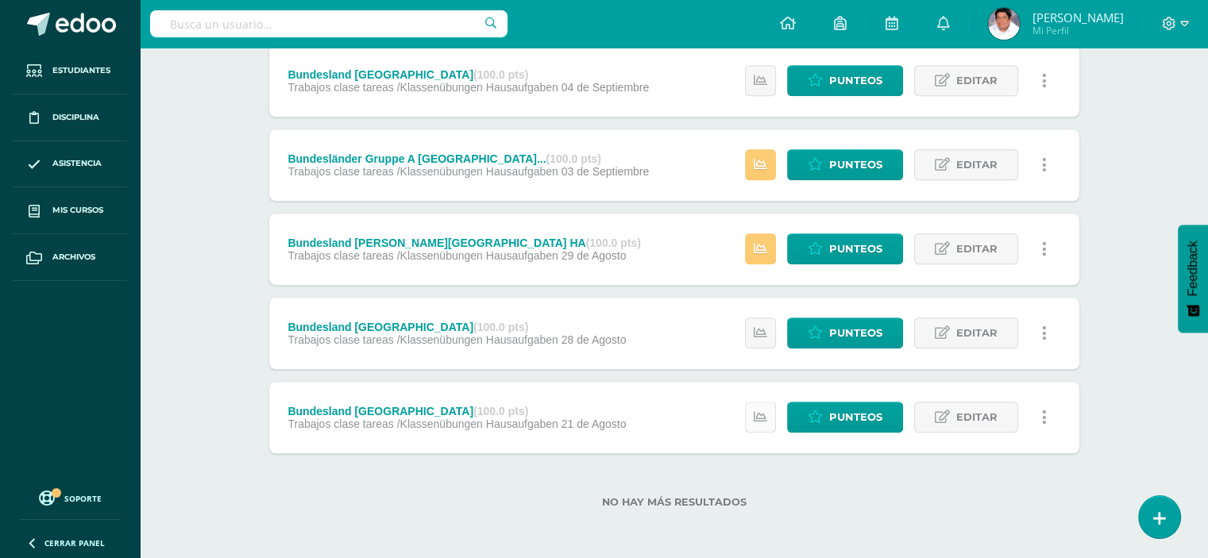
click at [757, 407] on link at bounding box center [760, 417] width 31 height 31
click at [1073, 391] on div "Punteos Editar Historial de actividad Eliminar Historial de actividad ¿Estás se…" at bounding box center [900, 417] width 358 height 71
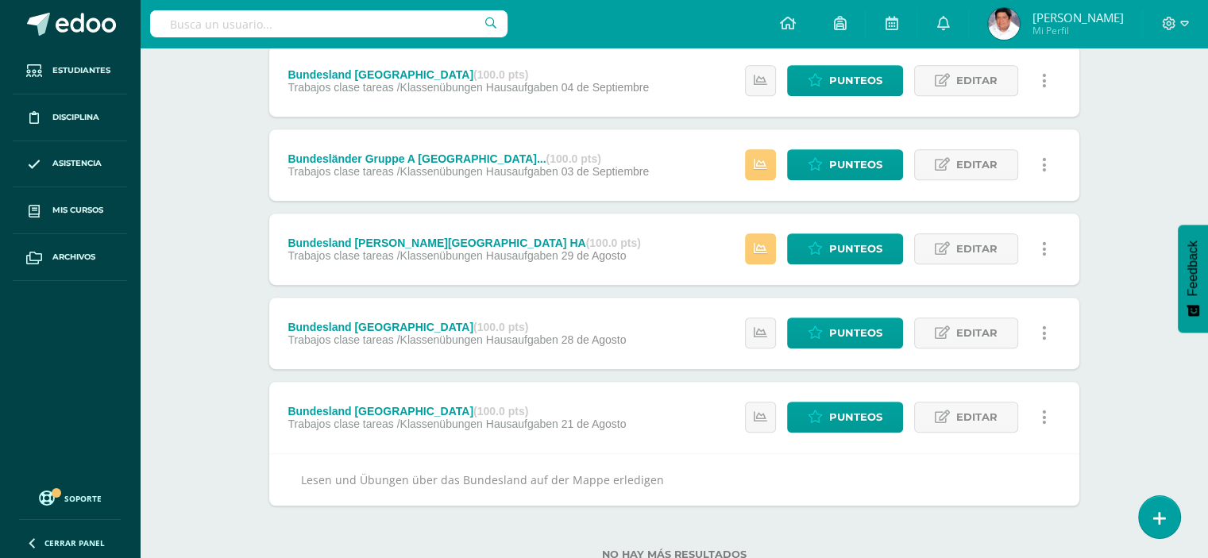
click at [670, 431] on div "Bundesland [GEOGRAPHIC_DATA] (100.0 pts) Trabajos clase tareas /Klassenübungen …" at bounding box center [674, 417] width 810 height 71
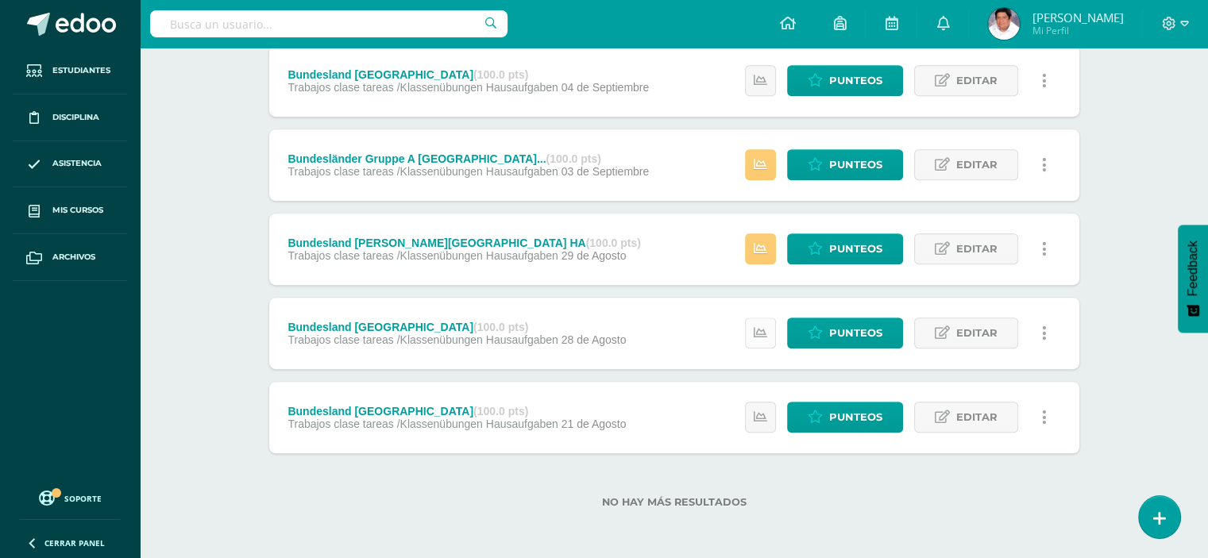
click at [762, 333] on icon at bounding box center [760, 332] width 13 height 13
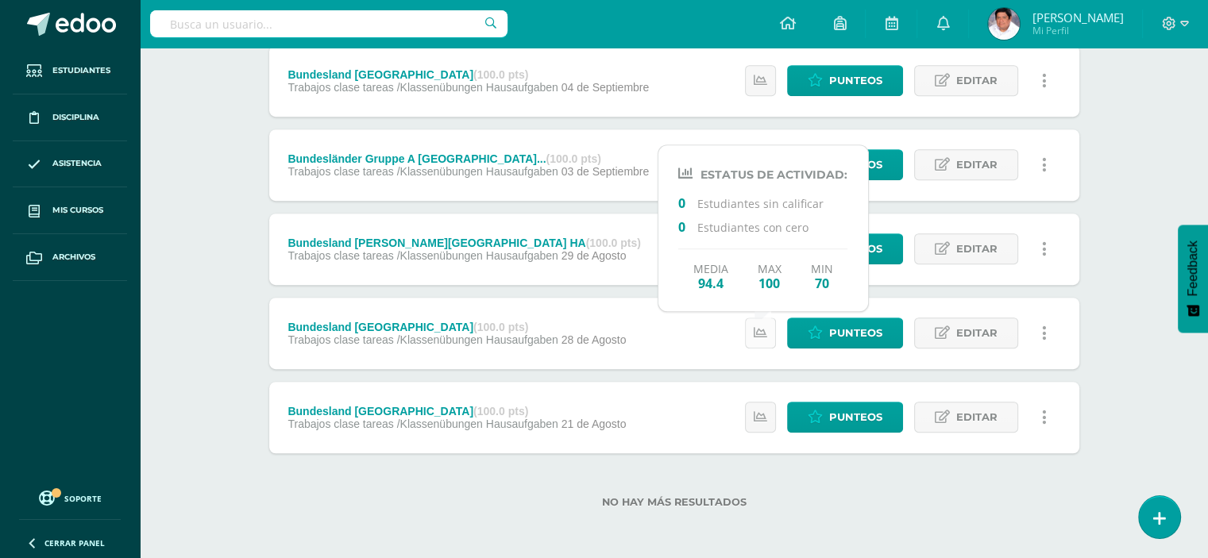
click at [762, 333] on icon at bounding box center [760, 332] width 13 height 13
click at [1063, 330] on div "Punteos Editar Historial de actividad Eliminar Historial de actividad ¿Estás se…" at bounding box center [900, 333] width 358 height 71
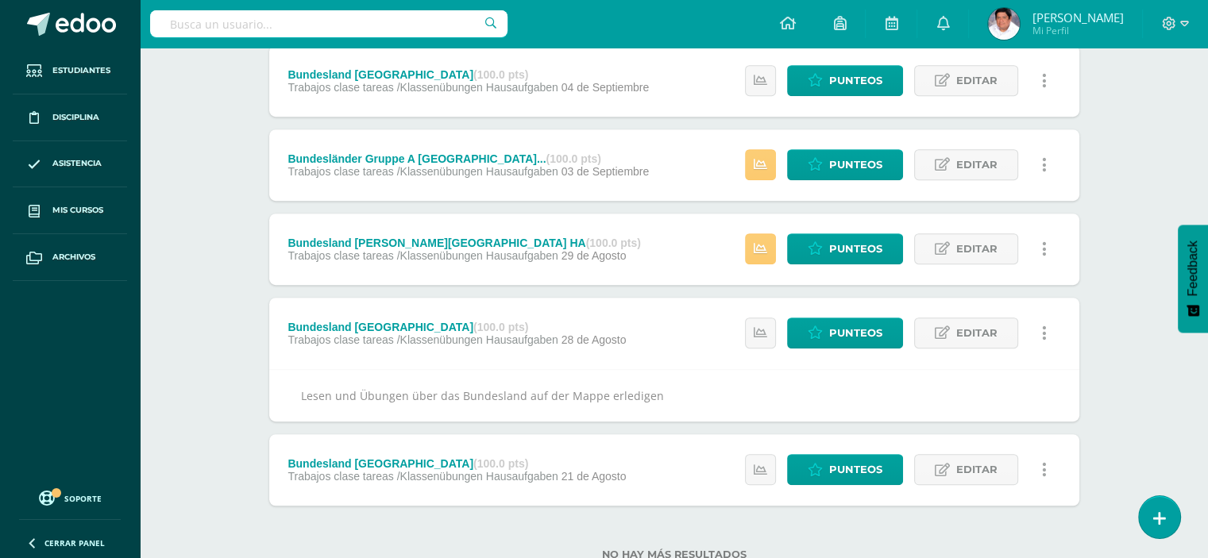
click at [1063, 330] on div "Punteos Editar Historial de actividad Eliminar Historial de actividad ¿Estás se…" at bounding box center [900, 333] width 358 height 71
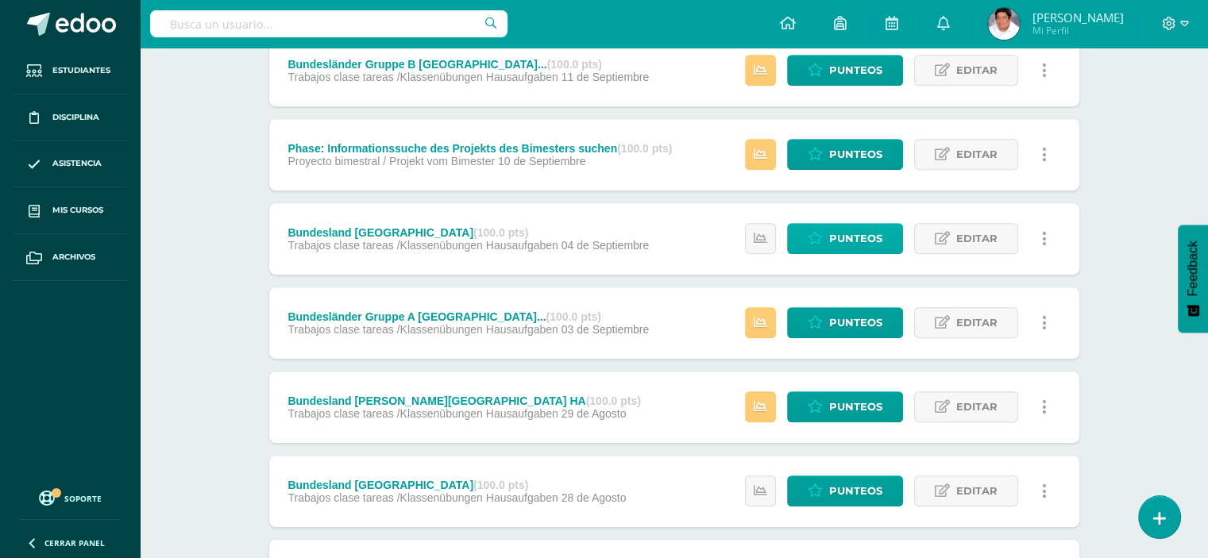
scroll to position [734, 0]
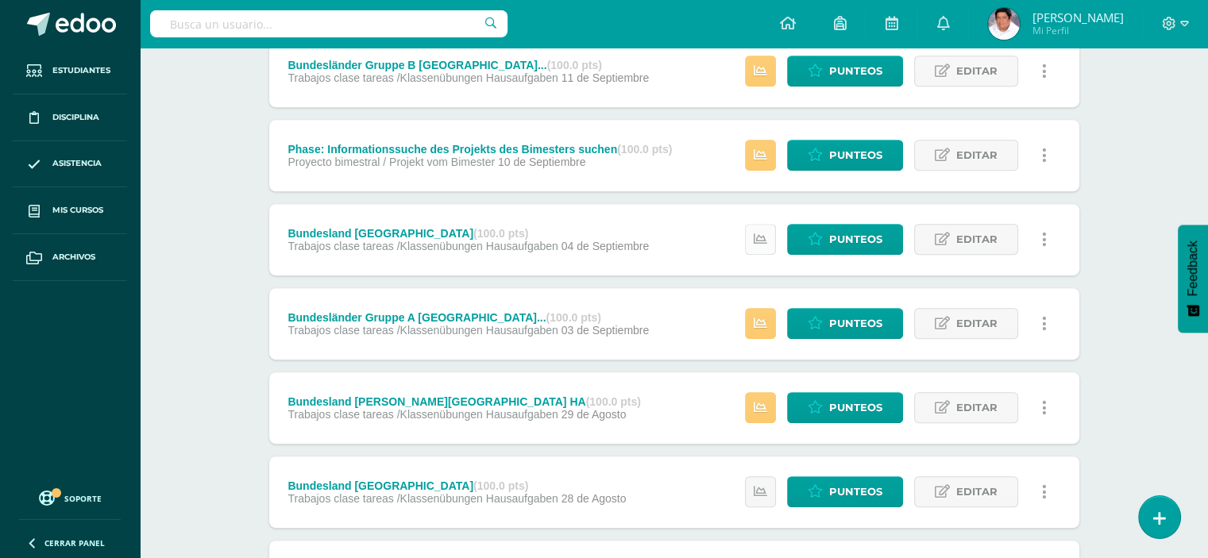
click at [763, 230] on link at bounding box center [760, 239] width 31 height 31
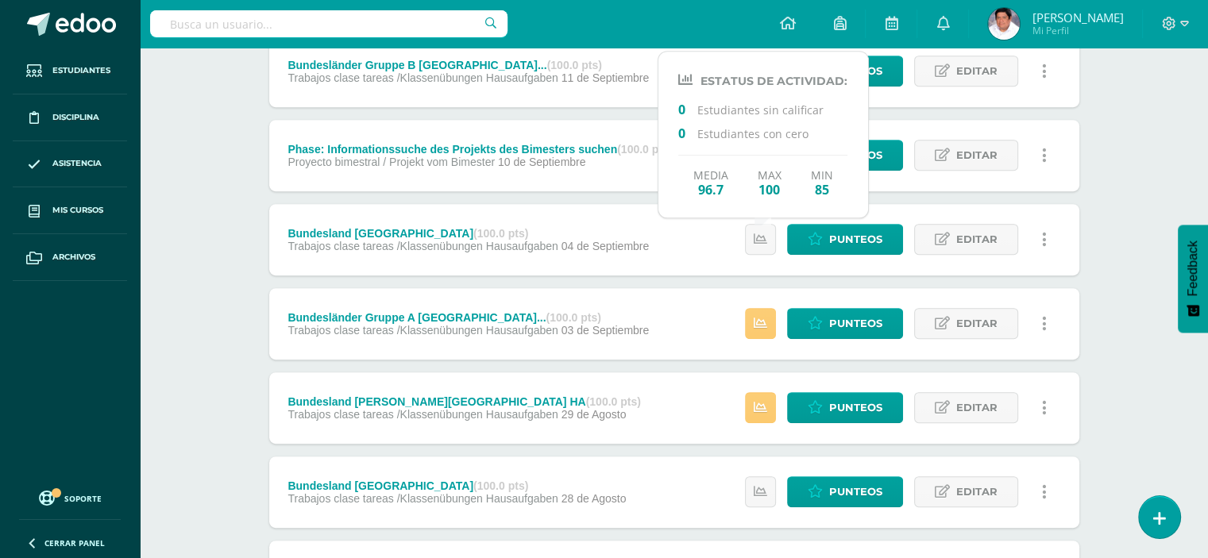
click at [1055, 237] on link at bounding box center [1044, 239] width 31 height 31
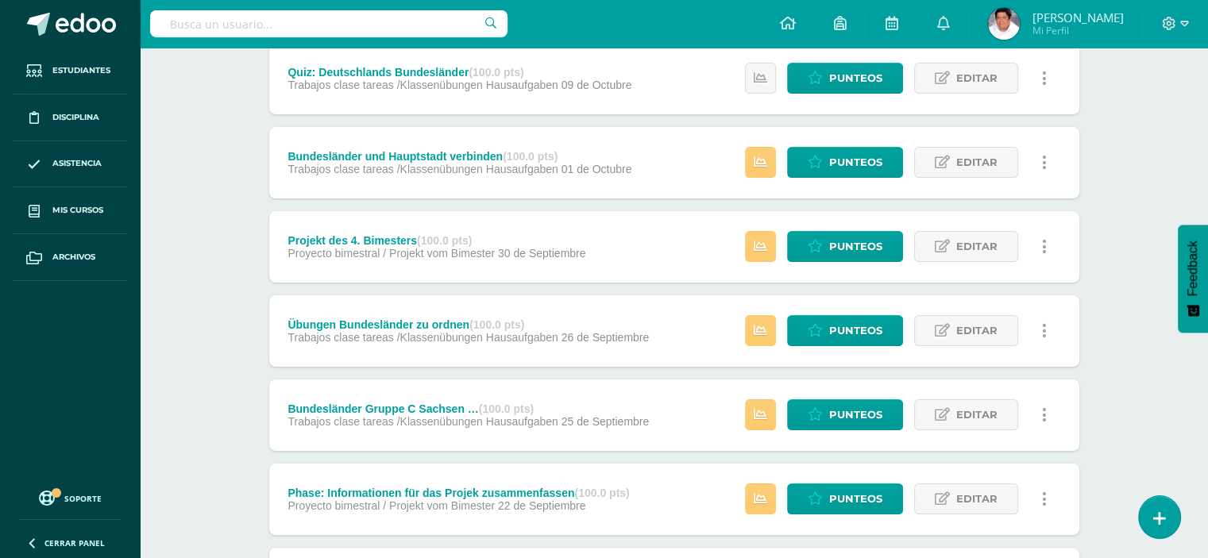
scroll to position [98, 0]
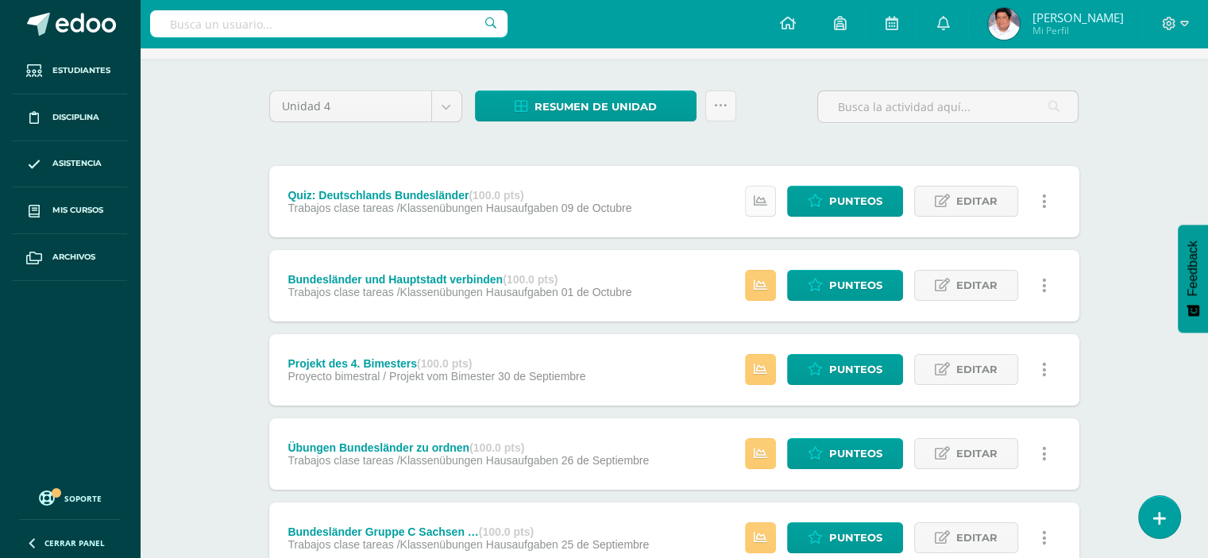
click at [762, 202] on icon at bounding box center [760, 201] width 13 height 13
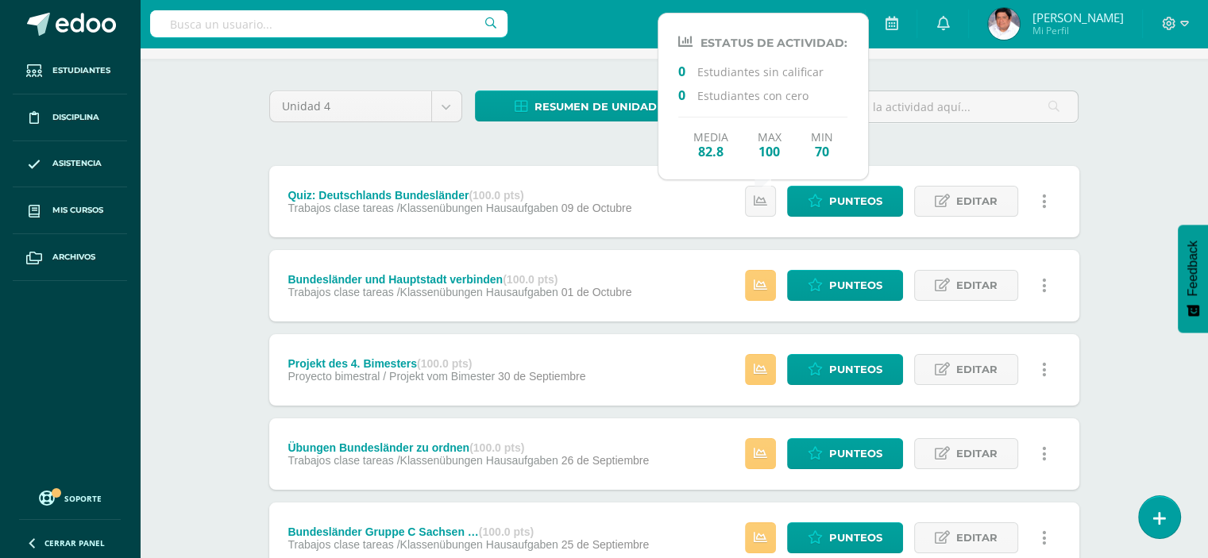
click at [1068, 268] on div "Estatus de Actividad: 3 Estudiantes sin calificar 0 Estudiantes con cero Media …" at bounding box center [900, 285] width 358 height 71
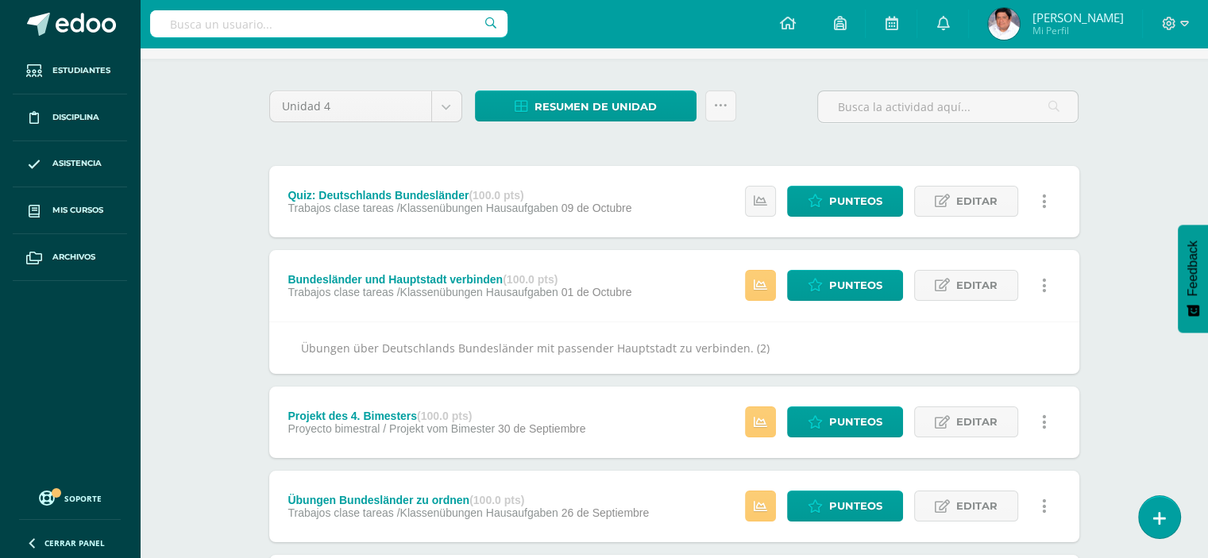
click at [1061, 283] on div "Estatus de Actividad: 3 Estudiantes sin calificar 0 Estudiantes con cero Media …" at bounding box center [900, 285] width 358 height 71
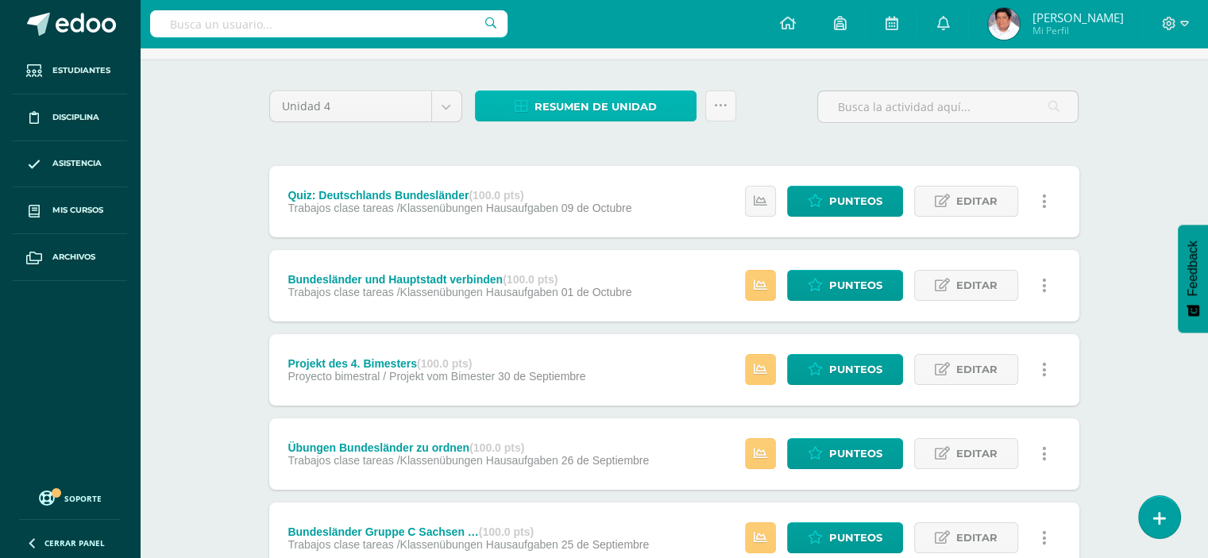
click at [594, 98] on span "Resumen de unidad" at bounding box center [595, 106] width 122 height 29
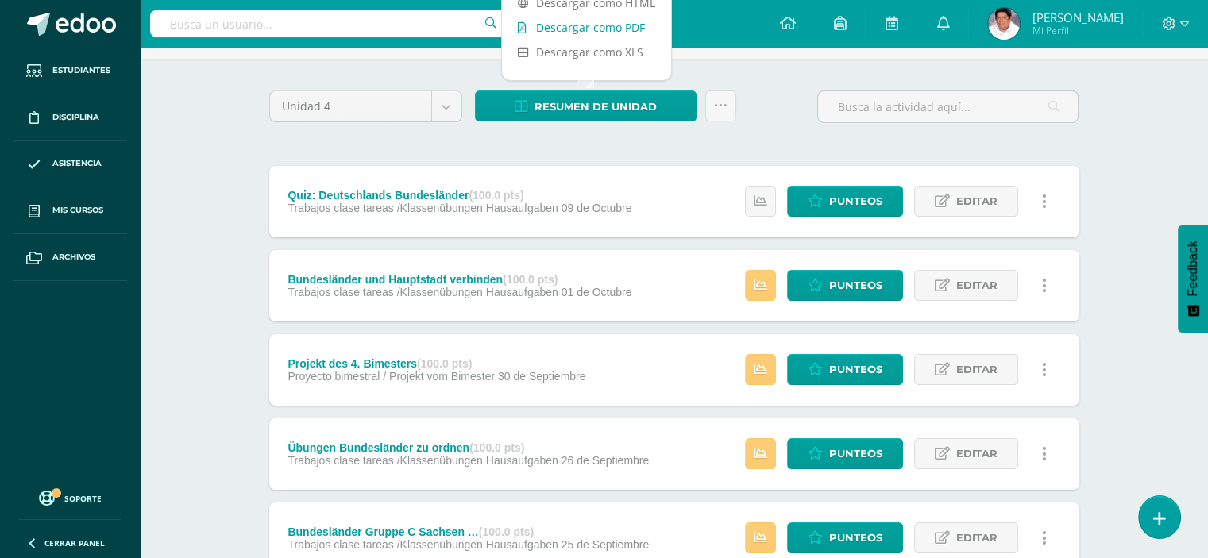
click at [588, 24] on link "Descargar como PDF" at bounding box center [586, 27] width 169 height 25
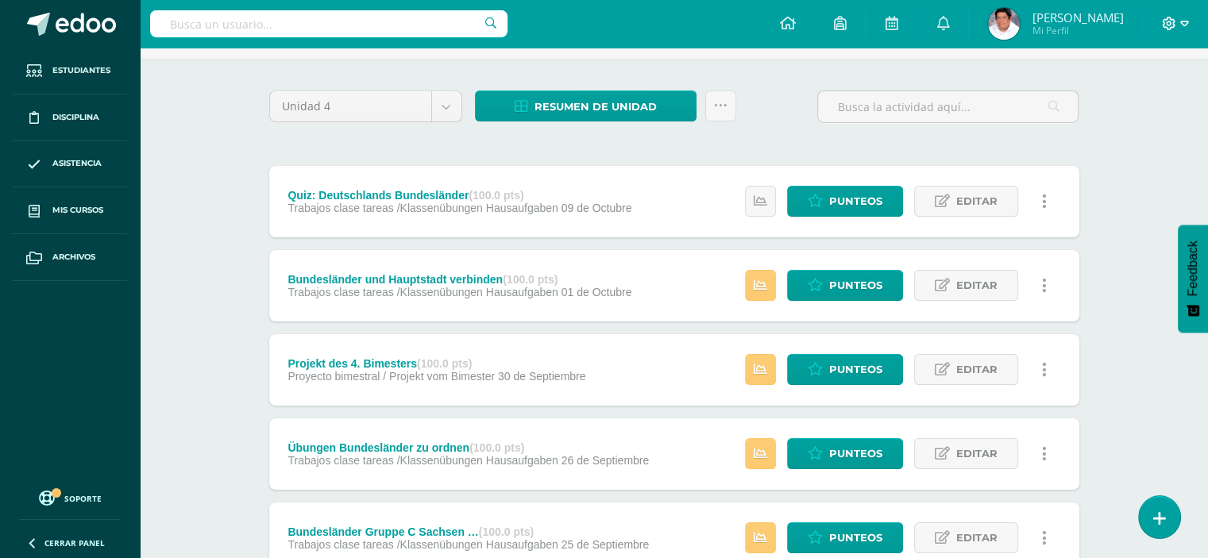
click at [1186, 21] on icon at bounding box center [1184, 24] width 9 height 6
click at [1103, 103] on span "Cerrar sesión" at bounding box center [1133, 109] width 71 height 15
